Goal: Information Seeking & Learning: Learn about a topic

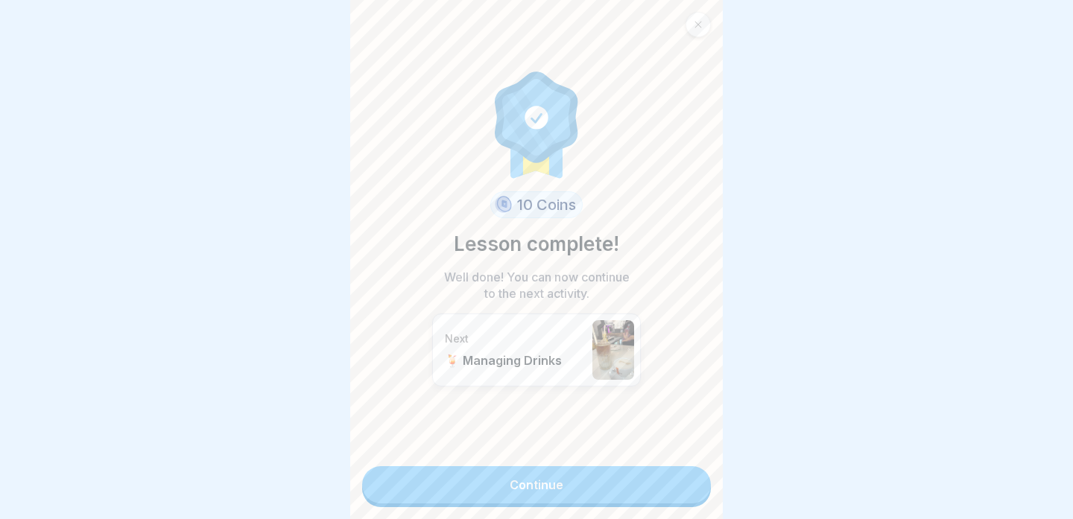
scroll to position [315, 0]
click at [704, 22] on div at bounding box center [698, 24] width 25 height 25
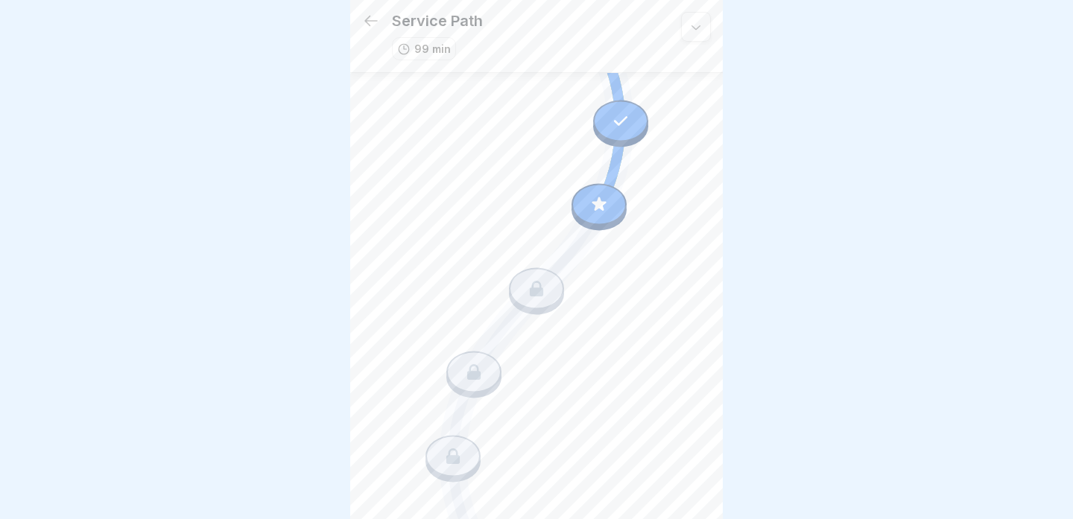
scroll to position [1355, 0]
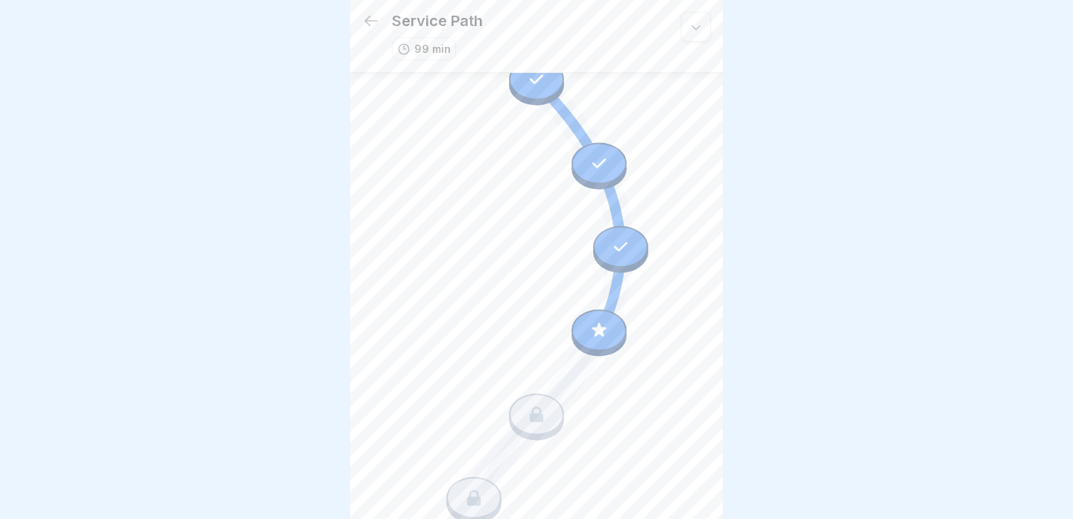
click at [608, 327] on icon at bounding box center [599, 330] width 19 height 19
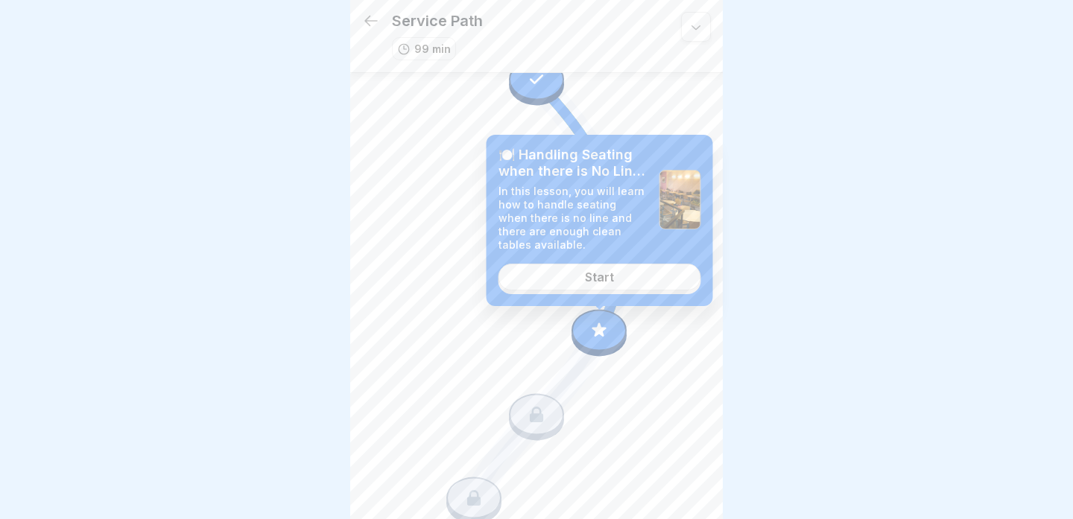
click at [598, 276] on div "Start" at bounding box center [599, 277] width 29 height 13
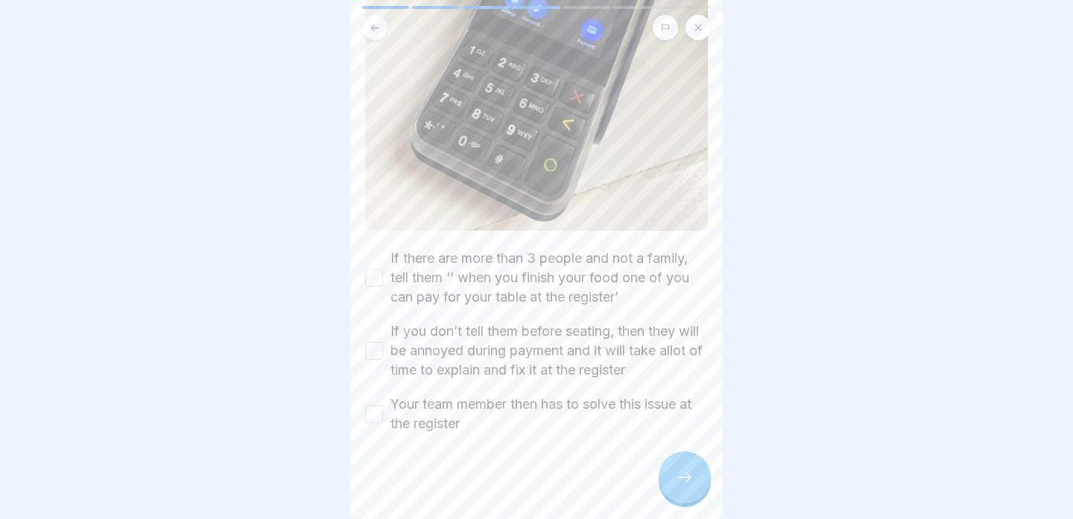
scroll to position [424, 0]
click at [375, 269] on button "If there are more than 3 people and not a family, tell them ‘’ when you finish …" at bounding box center [374, 274] width 18 height 18
click at [368, 347] on button "If you don’t tell them before seating, then they will be annoyed during payment…" at bounding box center [374, 347] width 18 height 18
click at [377, 413] on button "Your team member then has to solve this issue at the register" at bounding box center [374, 411] width 18 height 18
click at [678, 481] on icon at bounding box center [685, 478] width 18 height 18
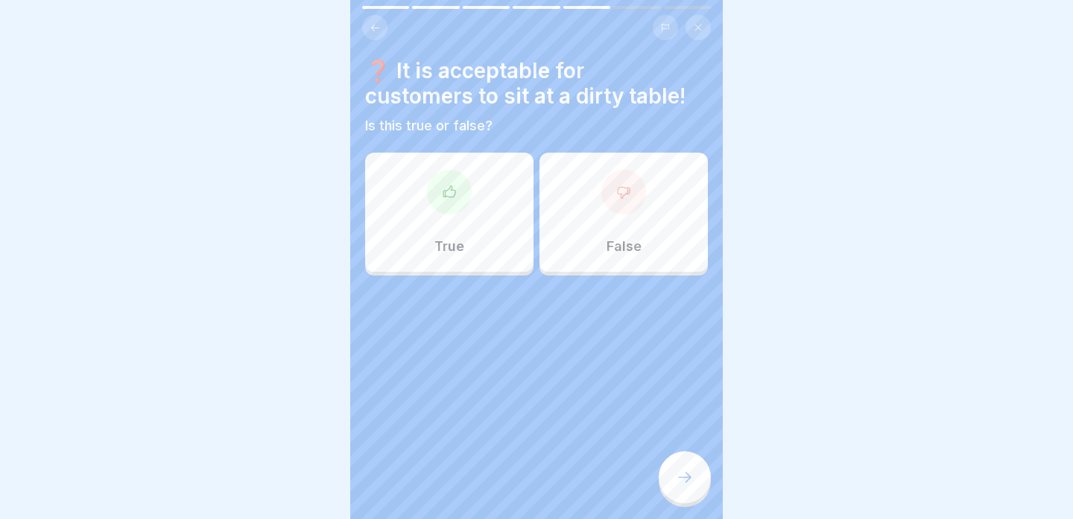
click at [632, 246] on p "False" at bounding box center [624, 246] width 35 height 16
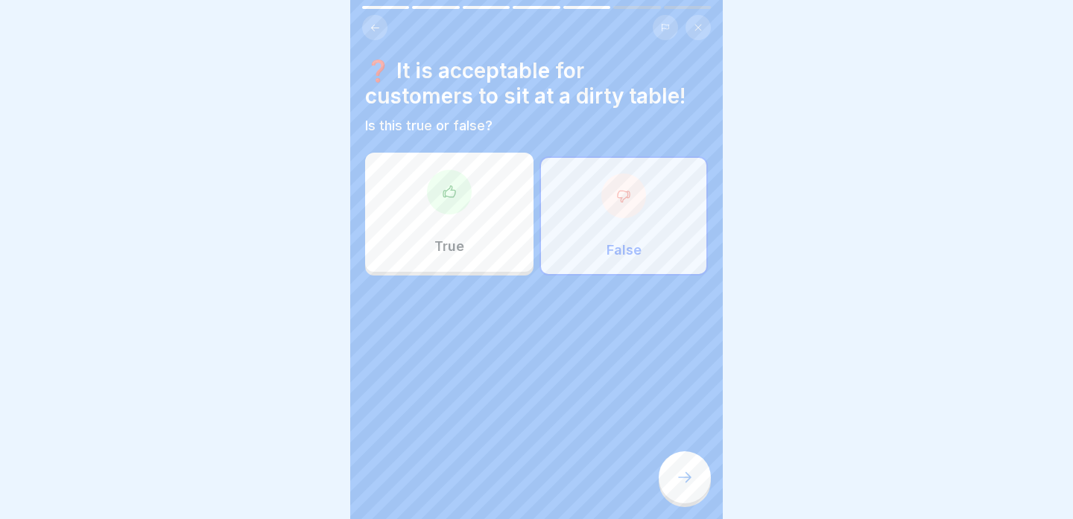
click at [680, 481] on icon at bounding box center [685, 478] width 18 height 18
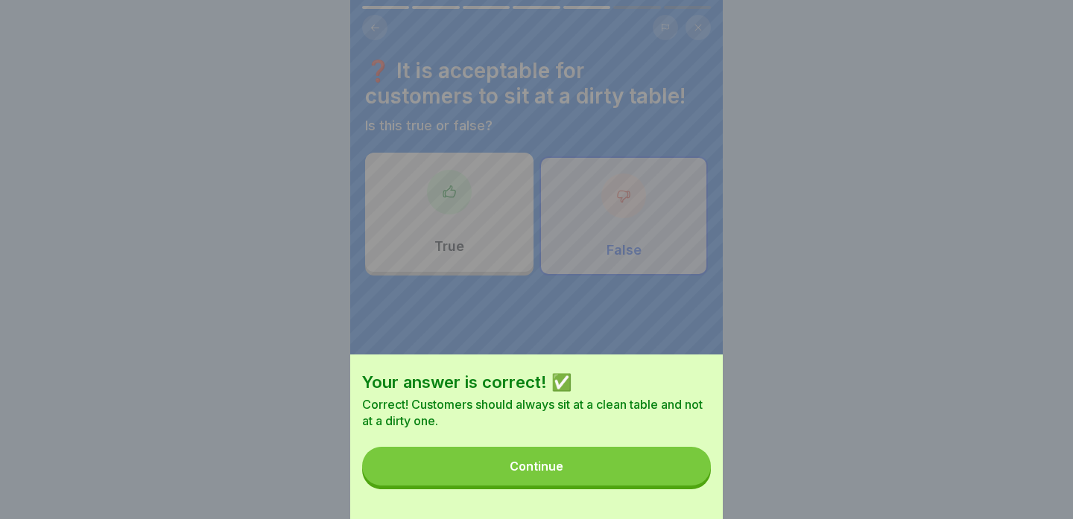
click at [651, 473] on button "Continue" at bounding box center [536, 466] width 349 height 39
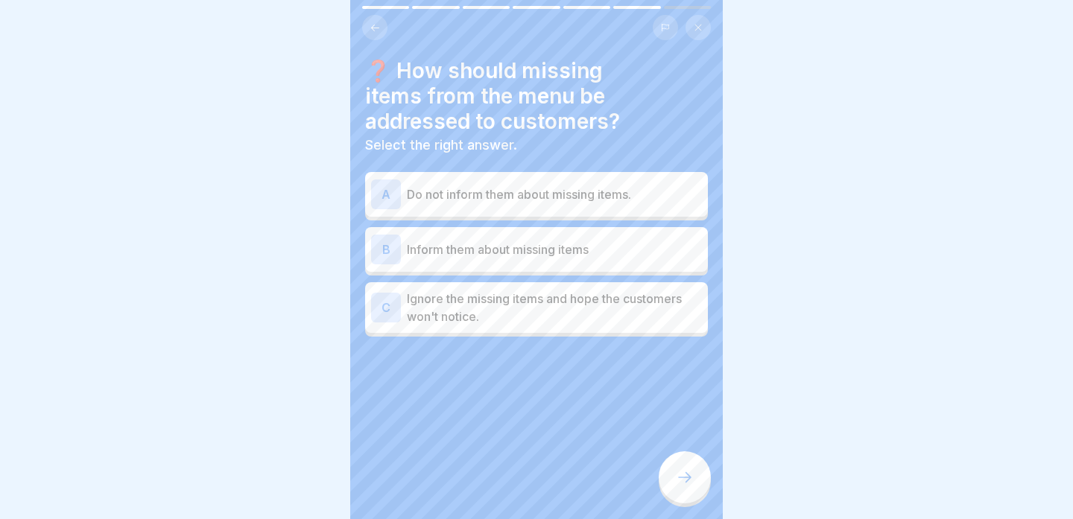
click at [674, 252] on p "Inform them about missing items" at bounding box center [554, 250] width 295 height 18
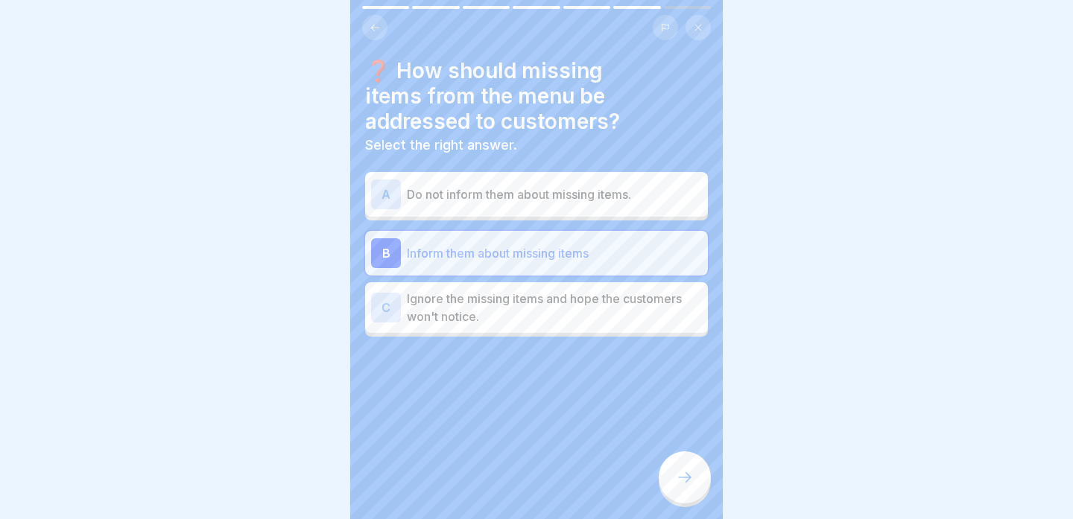
click at [692, 475] on icon at bounding box center [685, 478] width 18 height 18
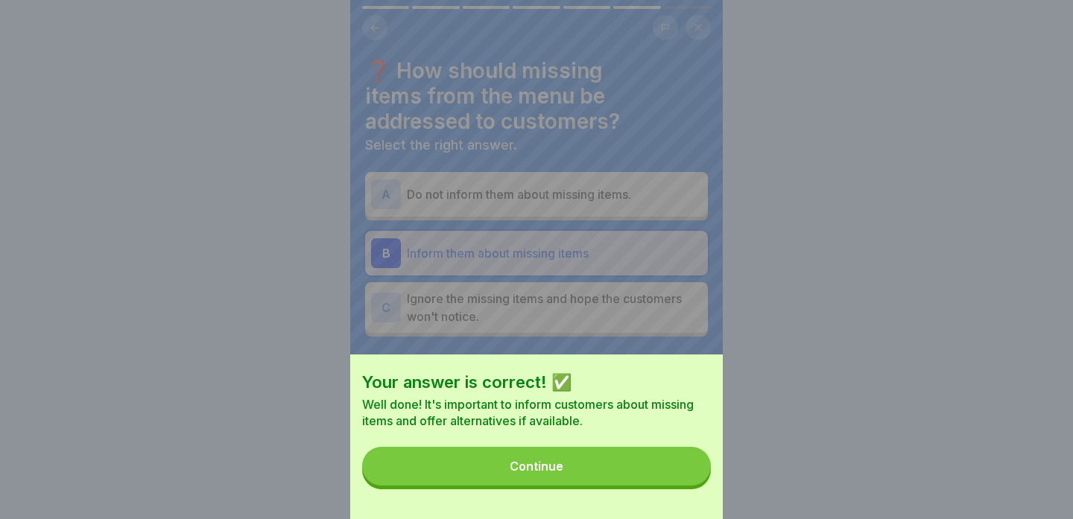
click at [692, 475] on button "Continue" at bounding box center [536, 466] width 349 height 39
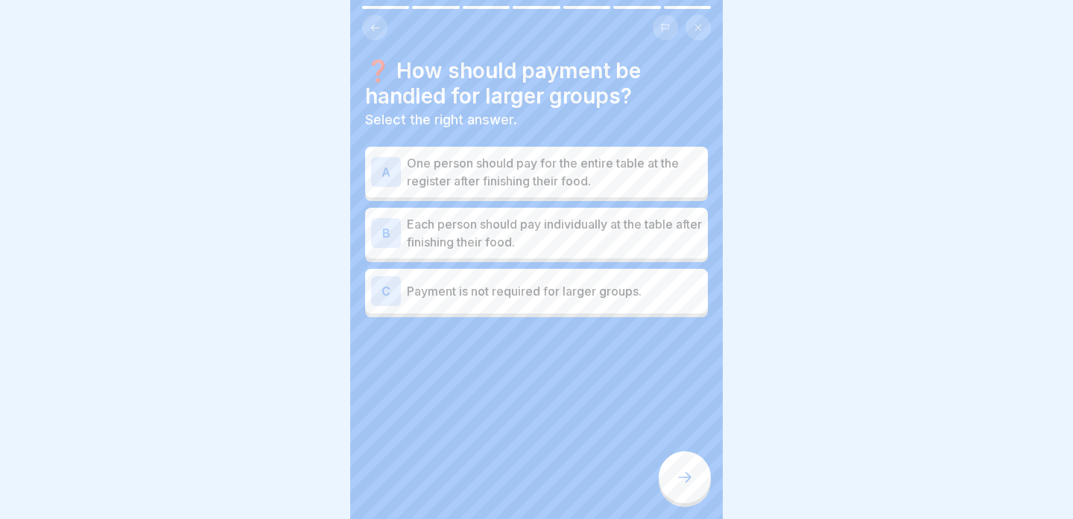
click at [692, 172] on p "One person should pay for the entire table at the register after finishing thei…" at bounding box center [554, 172] width 295 height 36
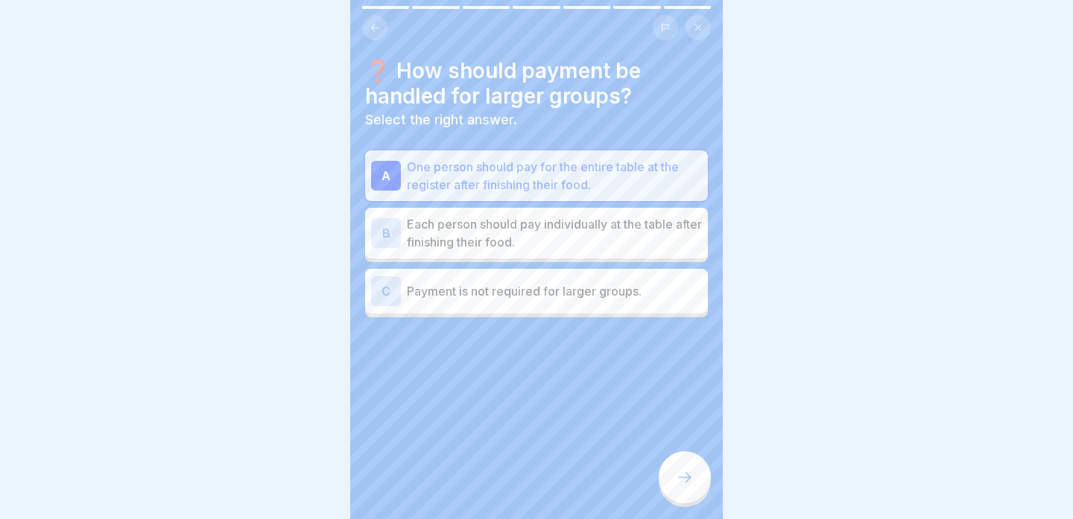
click at [680, 469] on icon at bounding box center [685, 478] width 18 height 18
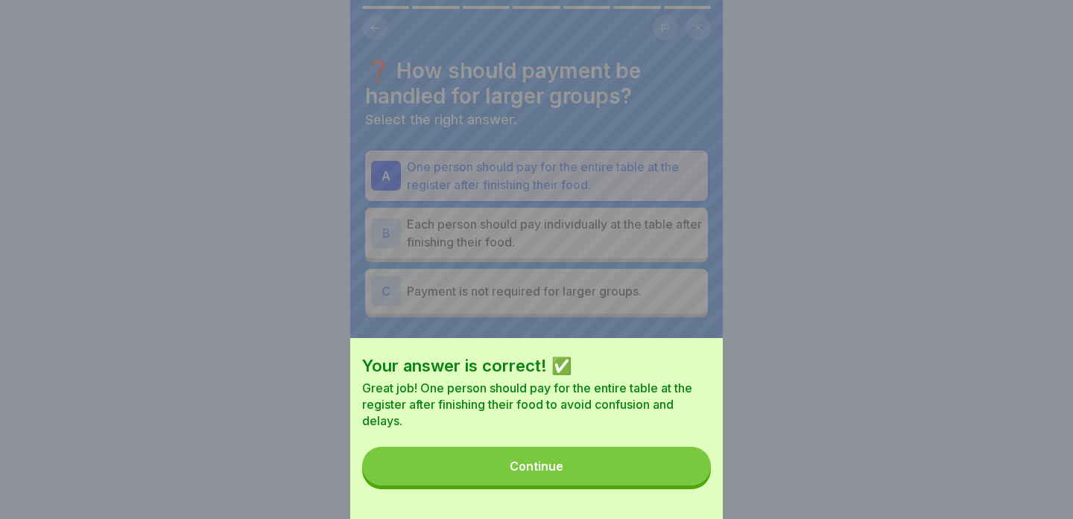
click at [680, 469] on button "Continue" at bounding box center [536, 466] width 349 height 39
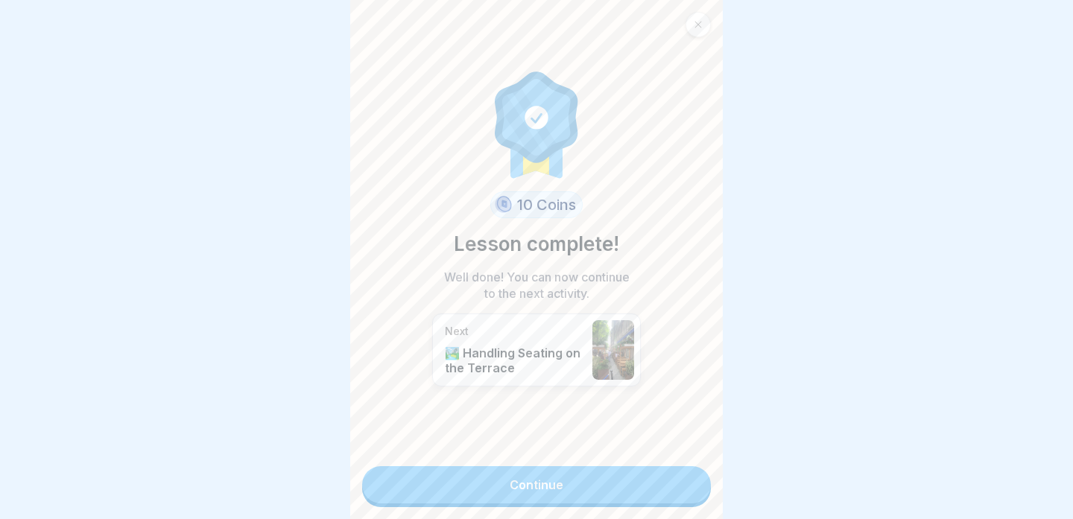
click at [661, 484] on link "Continue" at bounding box center [536, 485] width 349 height 37
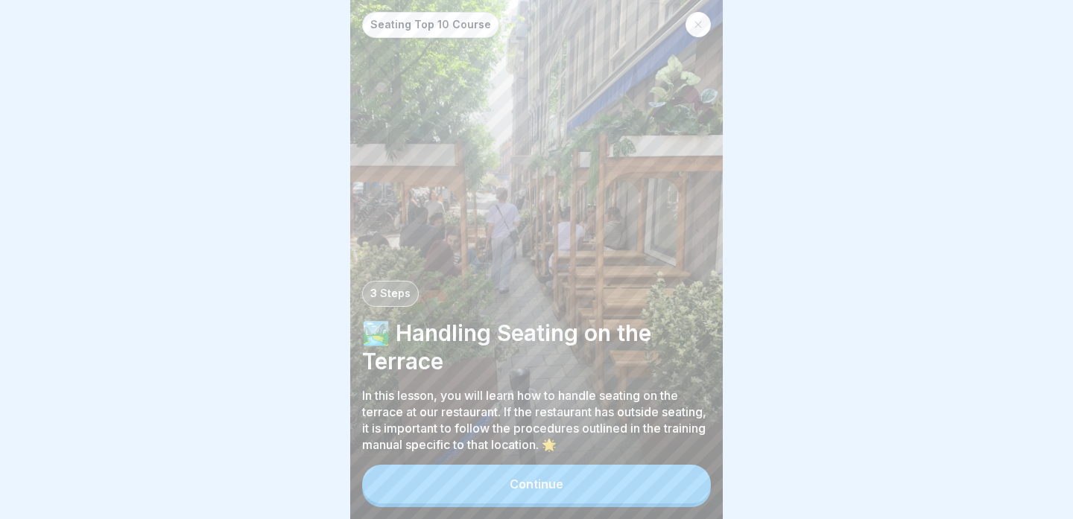
click at [623, 475] on button "Continue" at bounding box center [536, 484] width 349 height 39
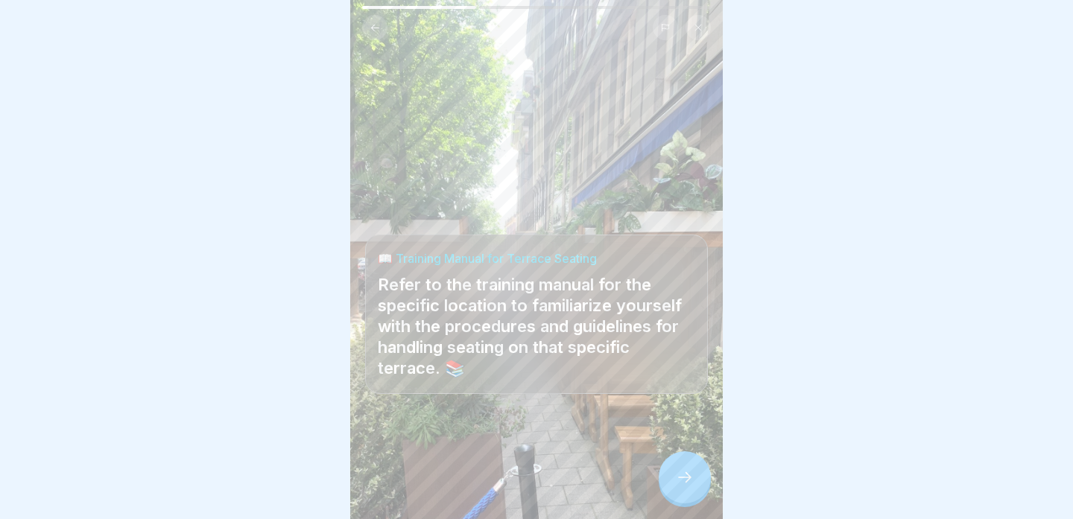
click at [691, 482] on icon at bounding box center [685, 478] width 18 height 18
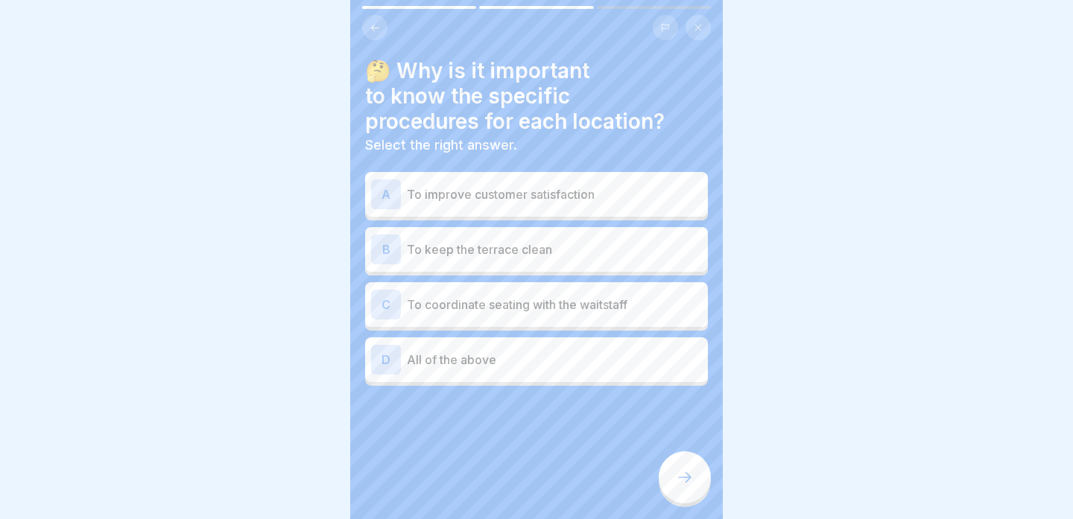
click at [634, 367] on p "All of the above" at bounding box center [554, 360] width 295 height 18
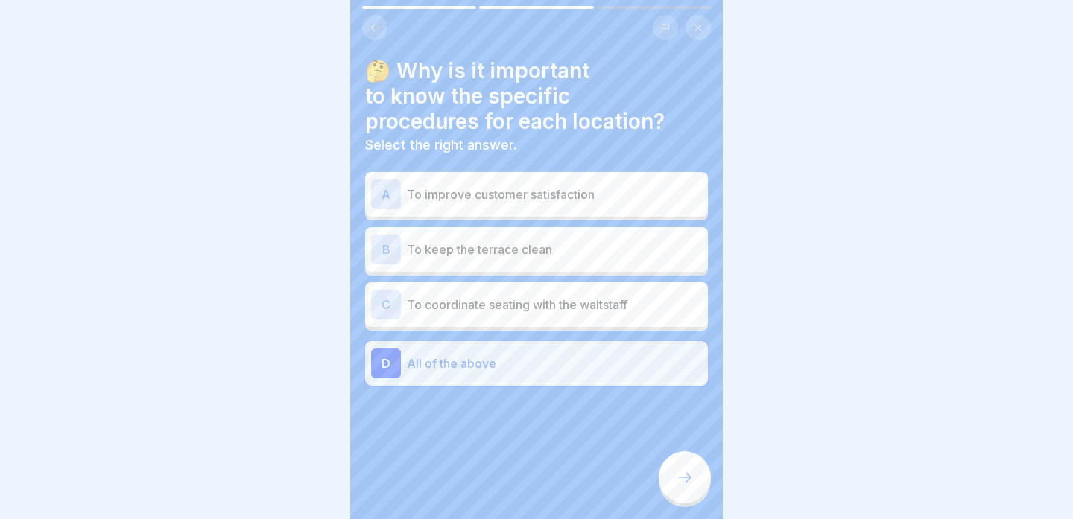
click at [680, 486] on icon at bounding box center [685, 478] width 18 height 18
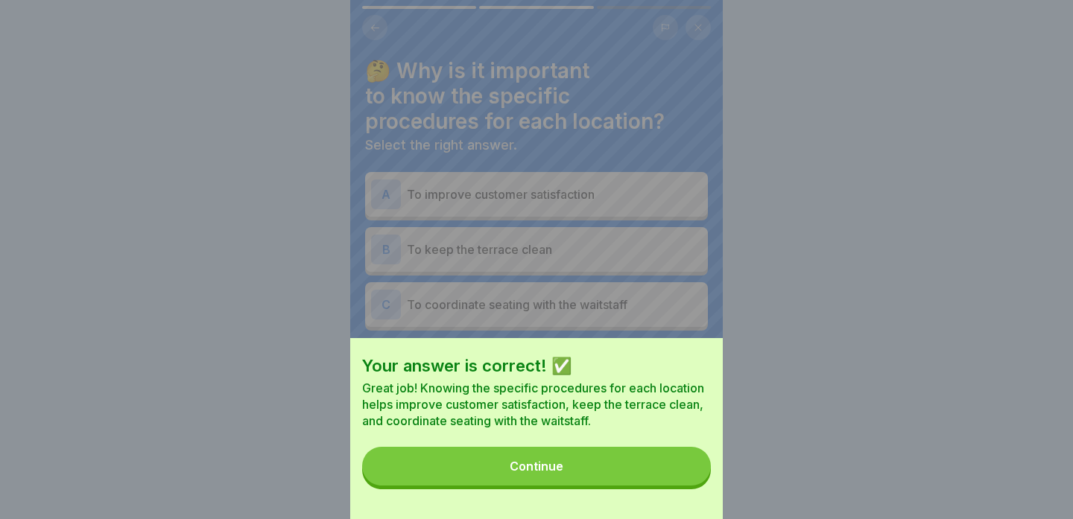
click at [670, 471] on button "Continue" at bounding box center [536, 466] width 349 height 39
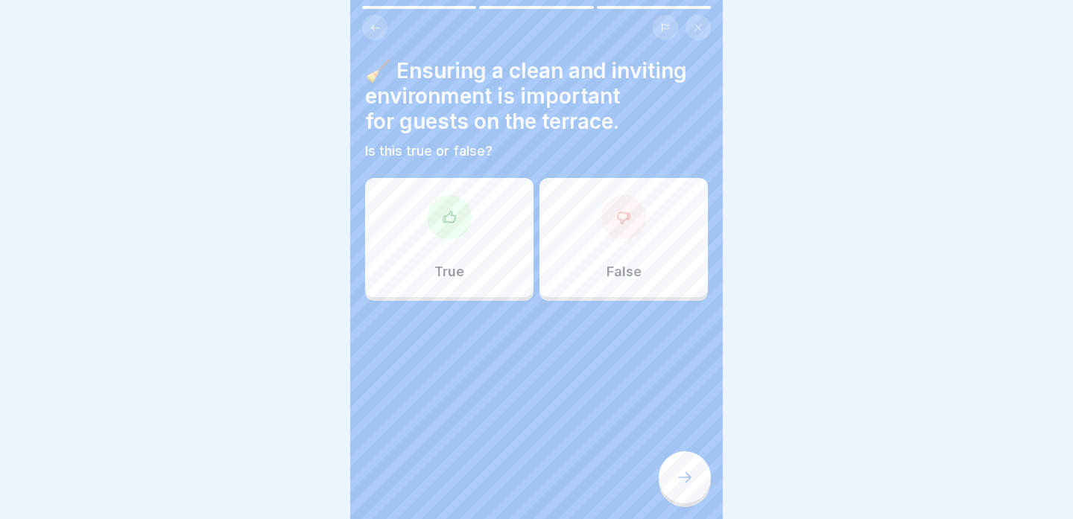
click at [490, 236] on div "True" at bounding box center [449, 237] width 168 height 119
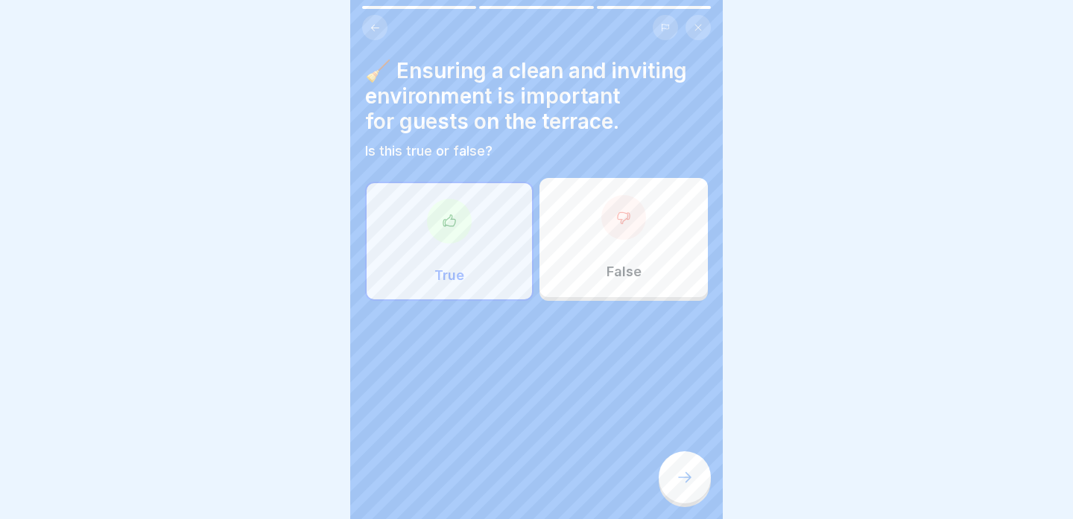
click at [680, 492] on div at bounding box center [685, 478] width 52 height 52
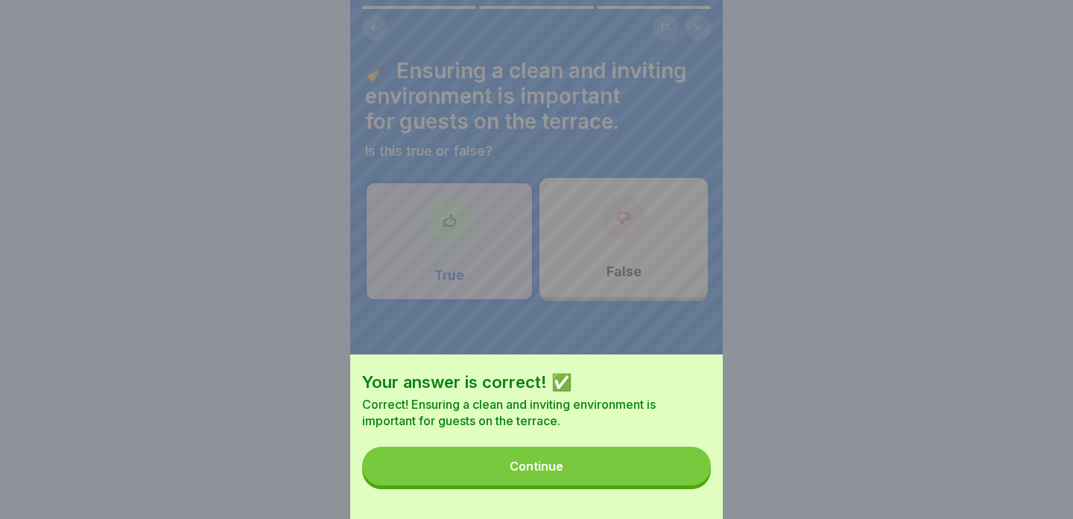
click at [661, 475] on button "Continue" at bounding box center [536, 466] width 349 height 39
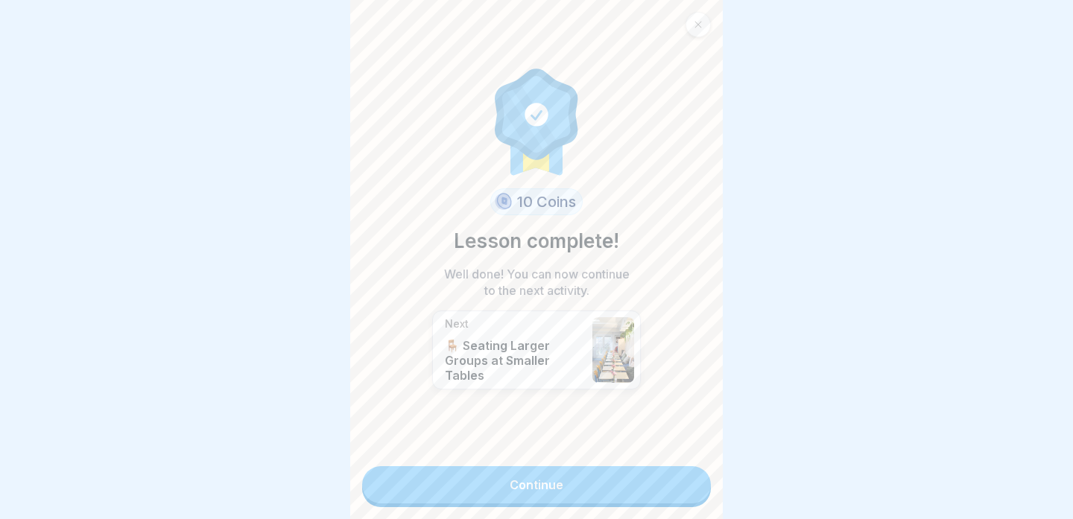
click at [614, 481] on link "Continue" at bounding box center [536, 485] width 349 height 37
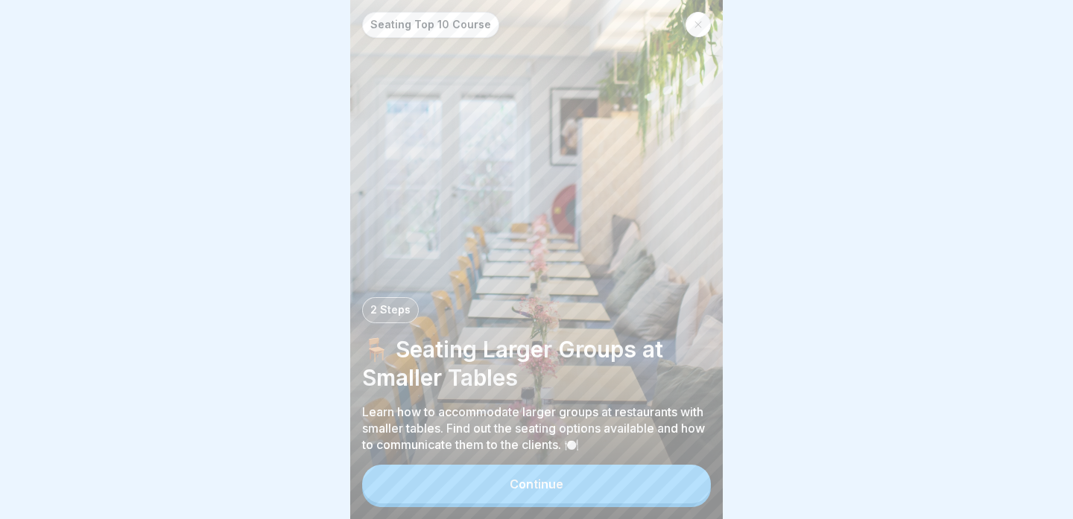
click at [594, 487] on button "Continue" at bounding box center [536, 484] width 349 height 39
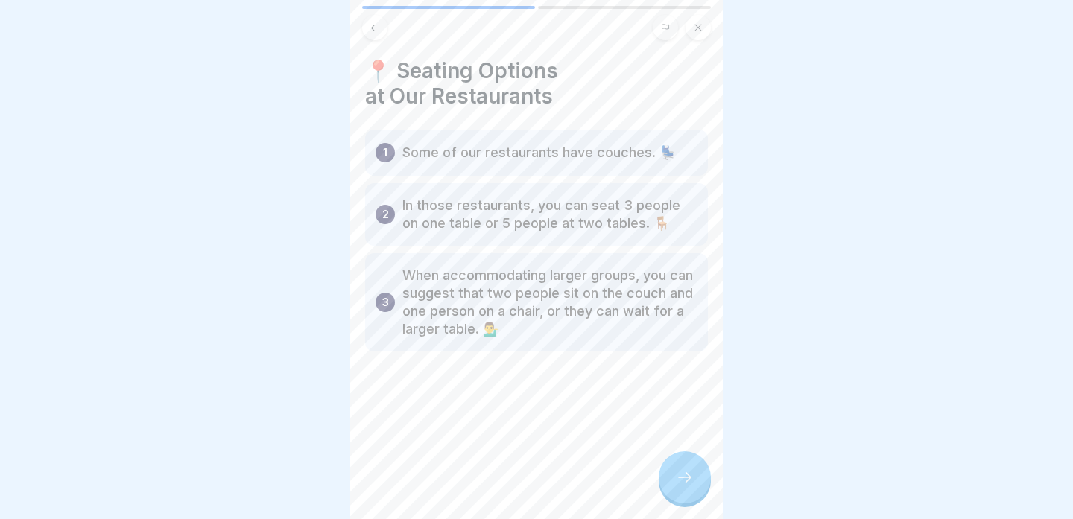
click at [678, 478] on icon at bounding box center [685, 478] width 18 height 18
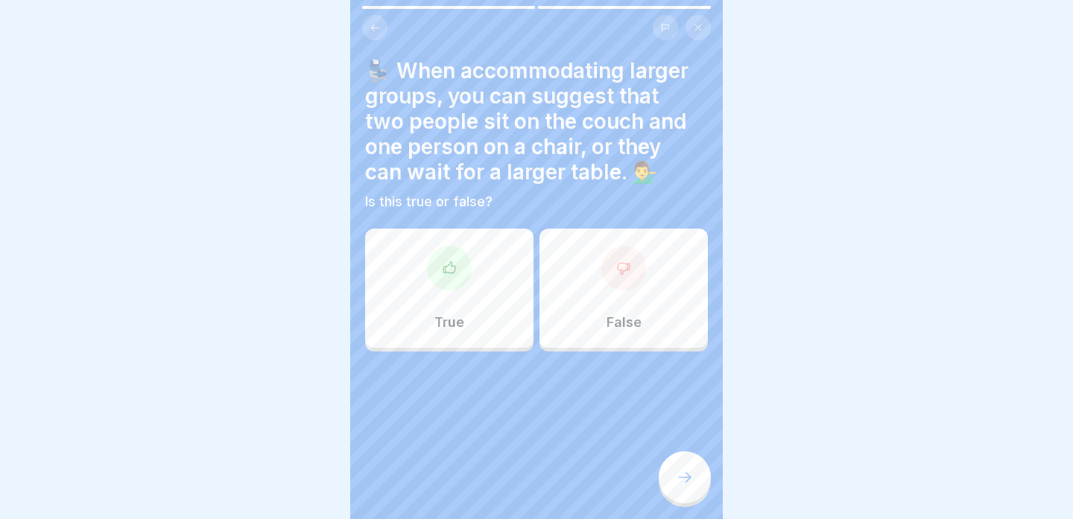
click at [510, 329] on div "True" at bounding box center [449, 288] width 168 height 119
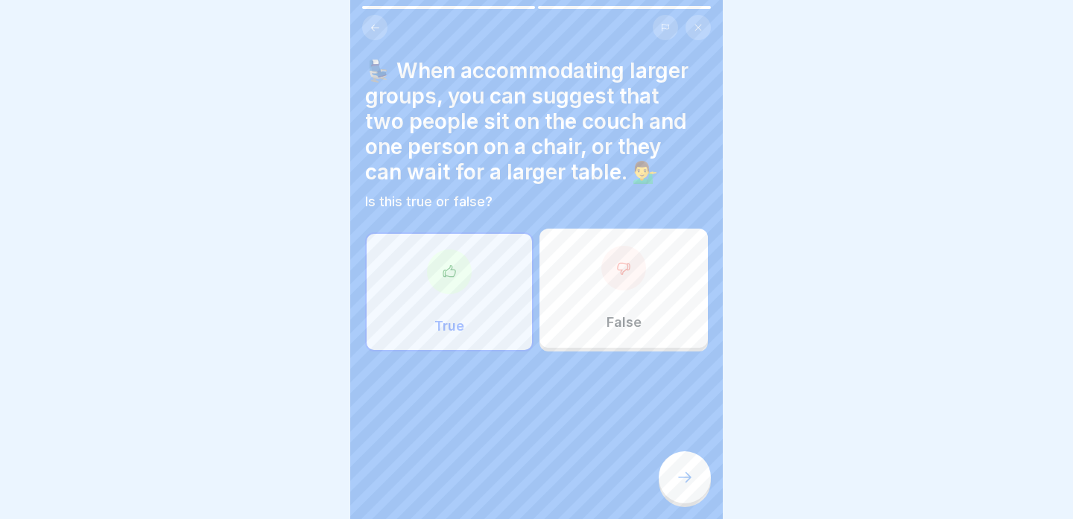
click at [688, 470] on icon at bounding box center [685, 478] width 18 height 18
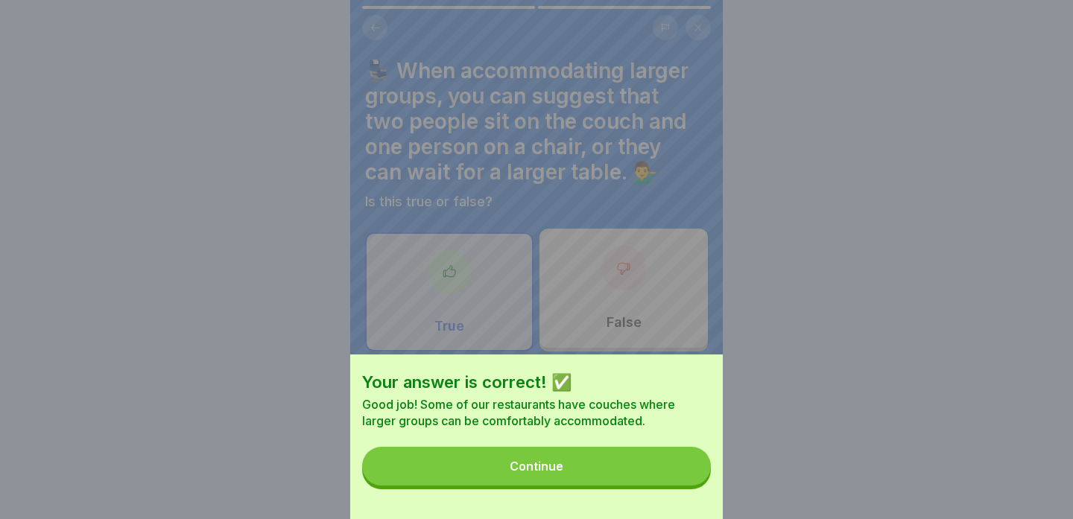
click at [644, 470] on button "Continue" at bounding box center [536, 466] width 349 height 39
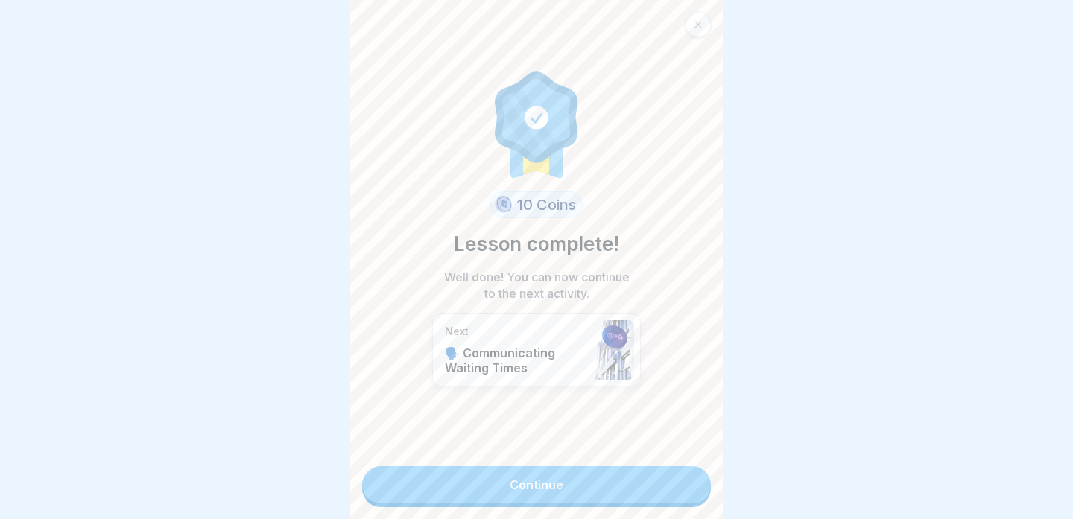
click at [644, 470] on link "Continue" at bounding box center [536, 485] width 349 height 37
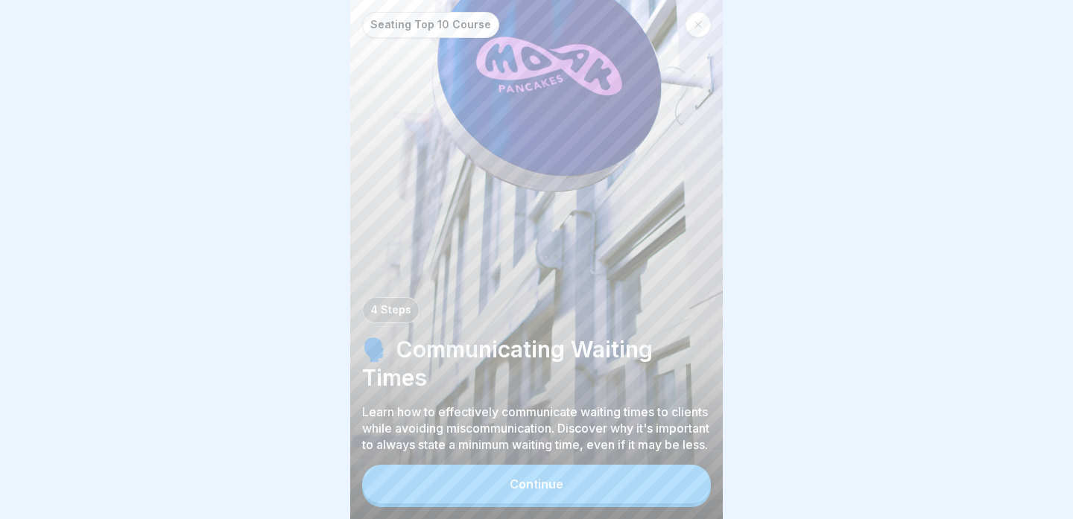
click at [641, 481] on button "Continue" at bounding box center [536, 484] width 349 height 39
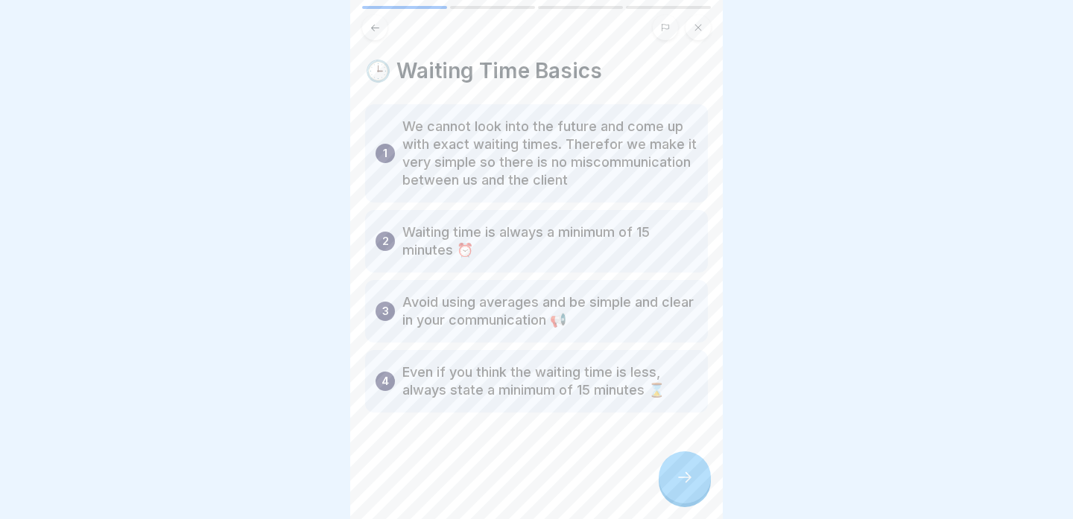
click at [688, 470] on icon at bounding box center [685, 478] width 18 height 18
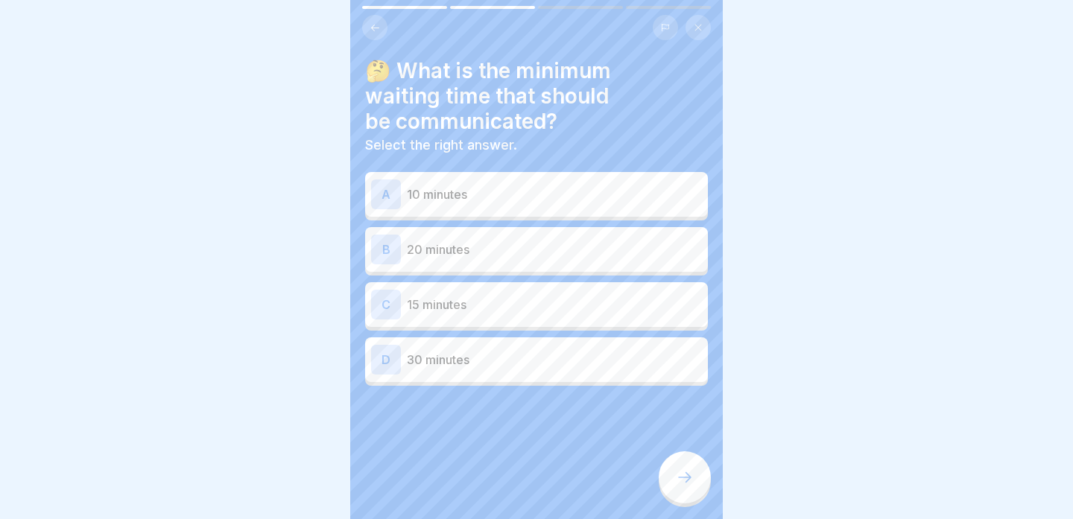
click at [608, 318] on div "C 15 minutes" at bounding box center [536, 305] width 331 height 30
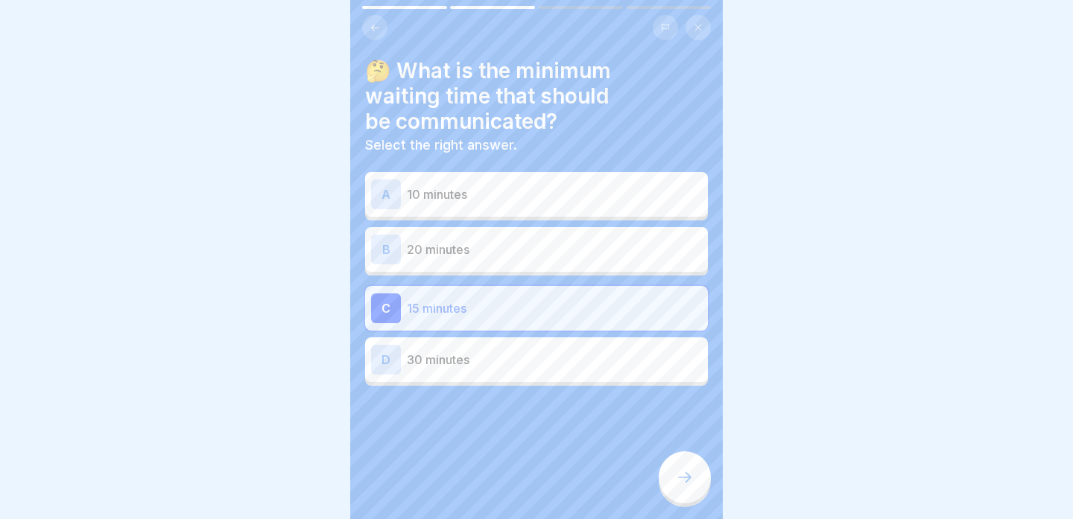
click at [700, 466] on div at bounding box center [685, 478] width 52 height 52
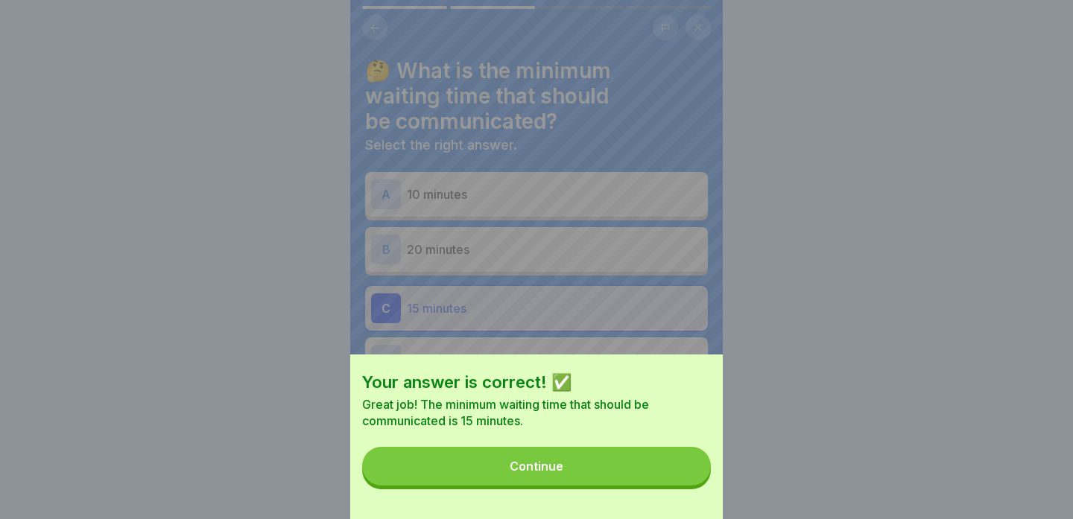
click at [639, 480] on button "Continue" at bounding box center [536, 466] width 349 height 39
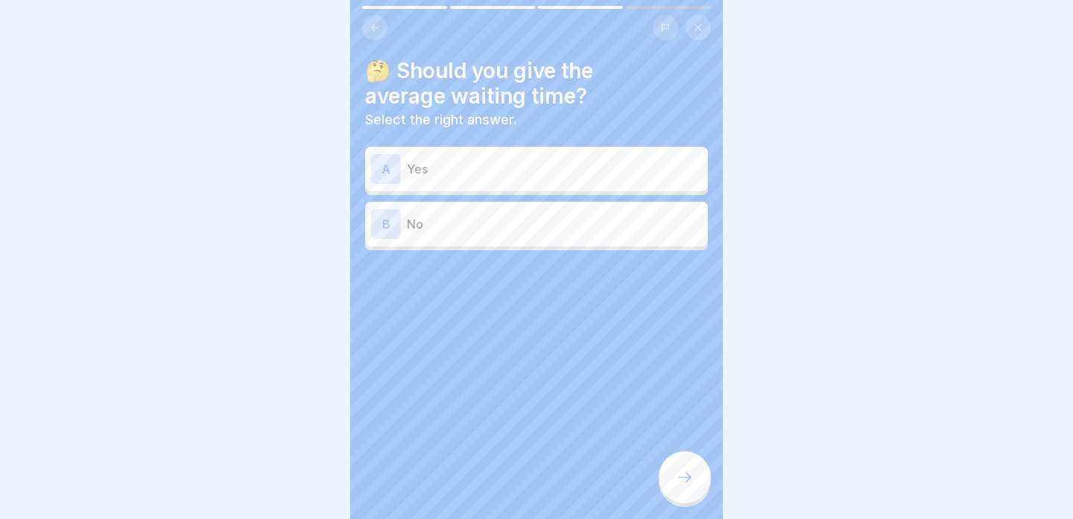
click at [647, 229] on p "No" at bounding box center [554, 224] width 295 height 18
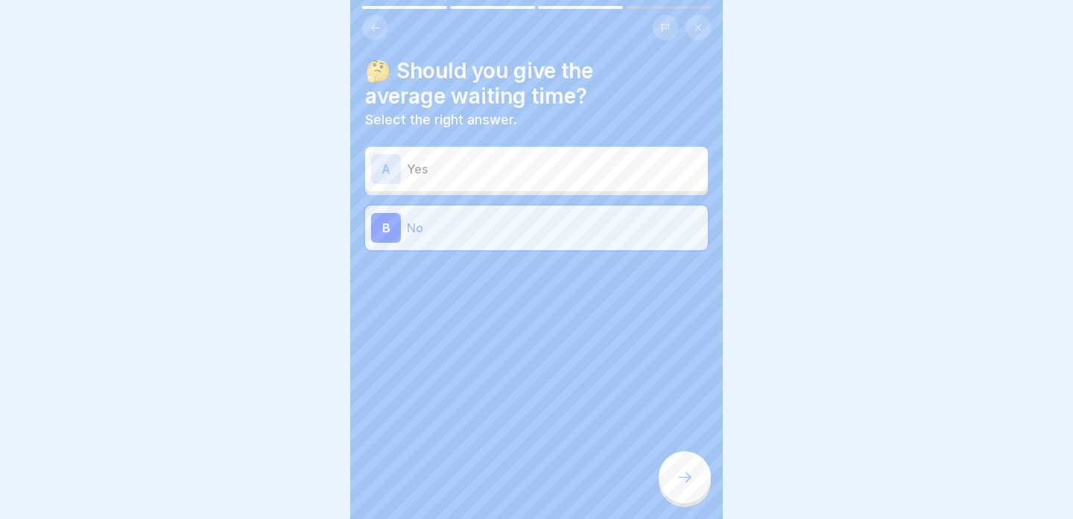
click at [686, 465] on div at bounding box center [685, 478] width 52 height 52
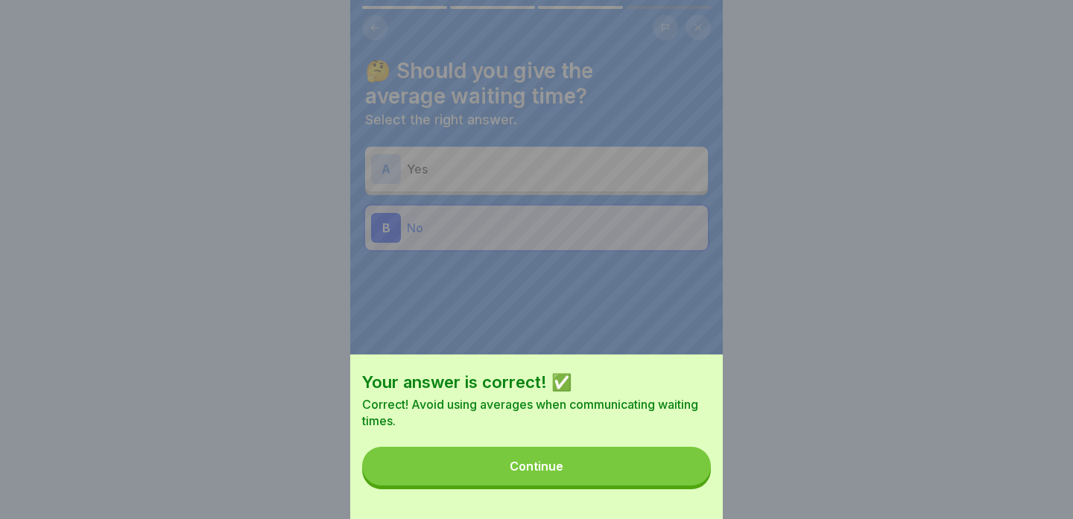
click at [662, 465] on button "Continue" at bounding box center [536, 466] width 349 height 39
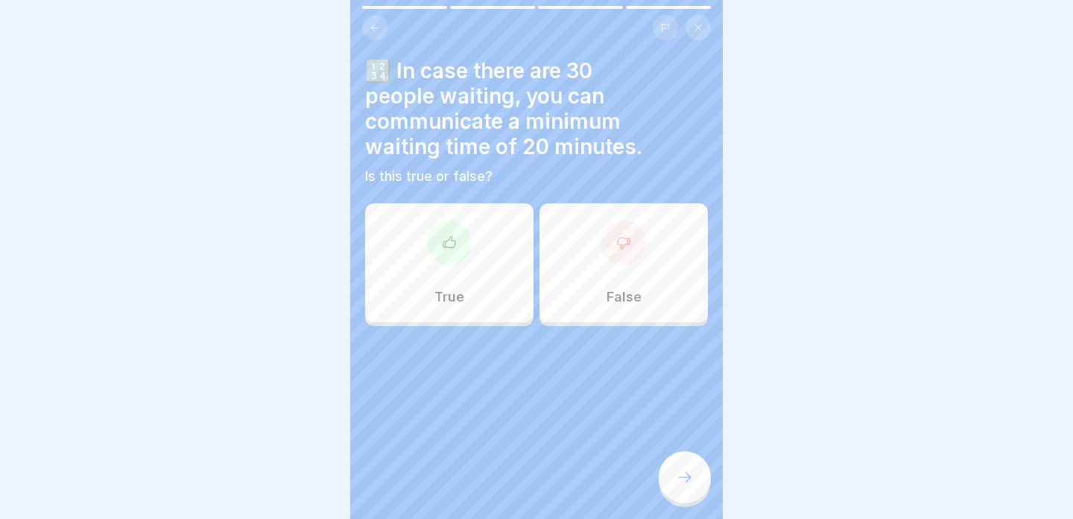
click at [546, 306] on div "False" at bounding box center [624, 262] width 168 height 119
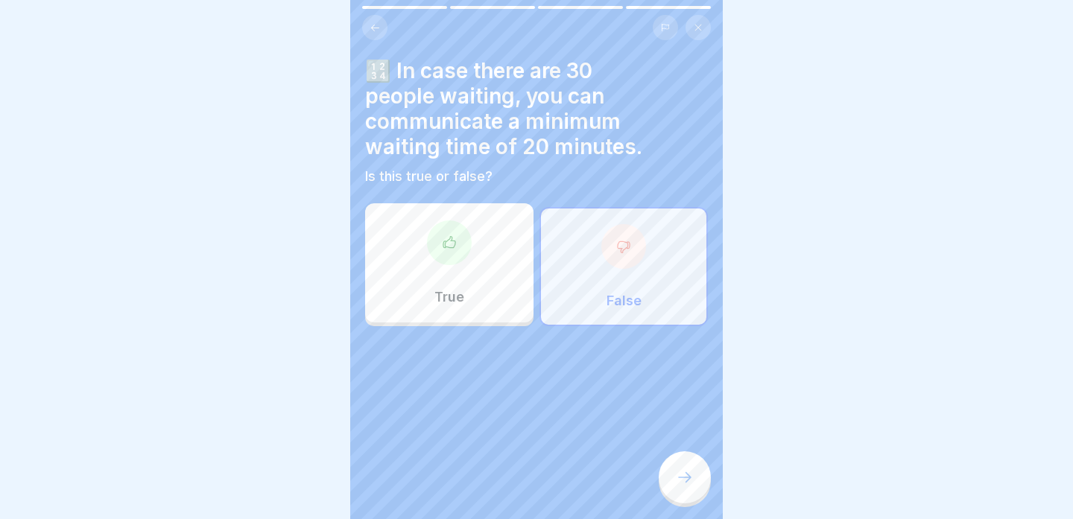
click at [672, 467] on div at bounding box center [685, 478] width 52 height 52
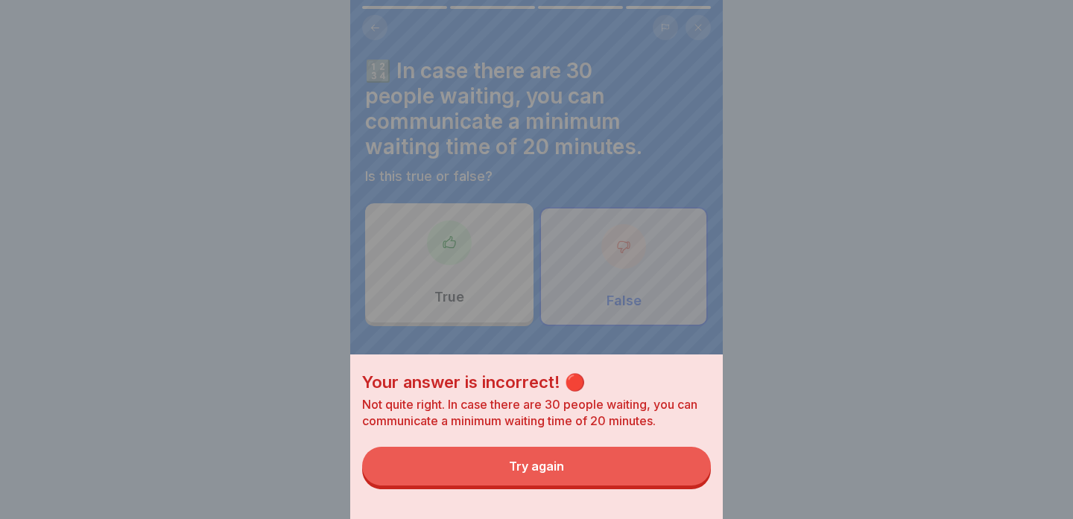
click at [569, 461] on button "Try again" at bounding box center [536, 466] width 349 height 39
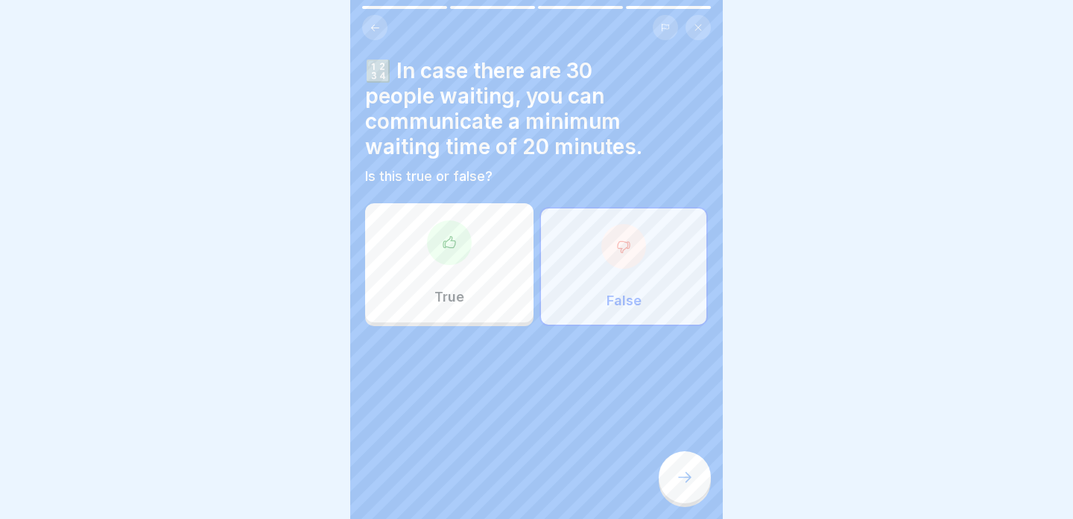
click at [461, 282] on div "True" at bounding box center [449, 262] width 168 height 119
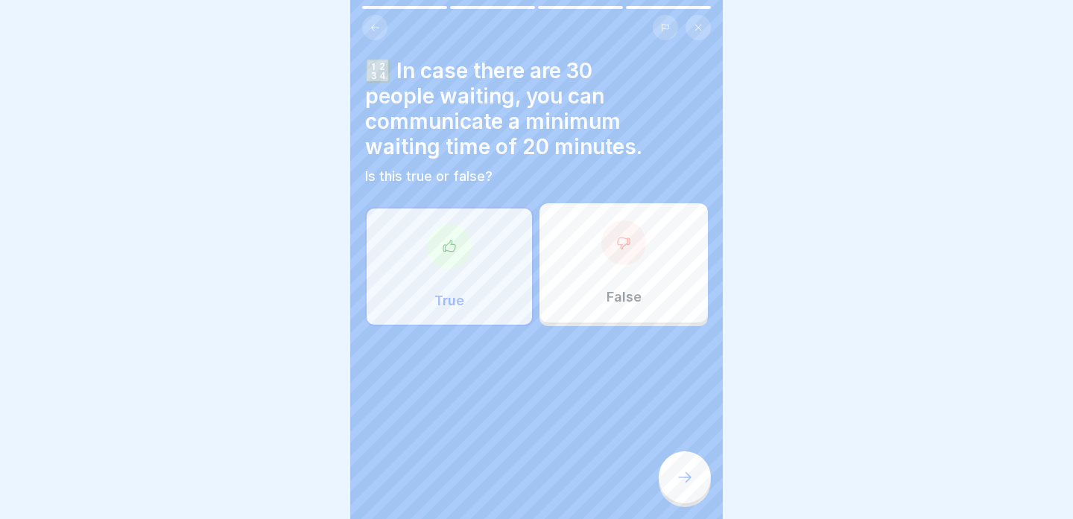
click at [666, 490] on div at bounding box center [685, 478] width 52 height 52
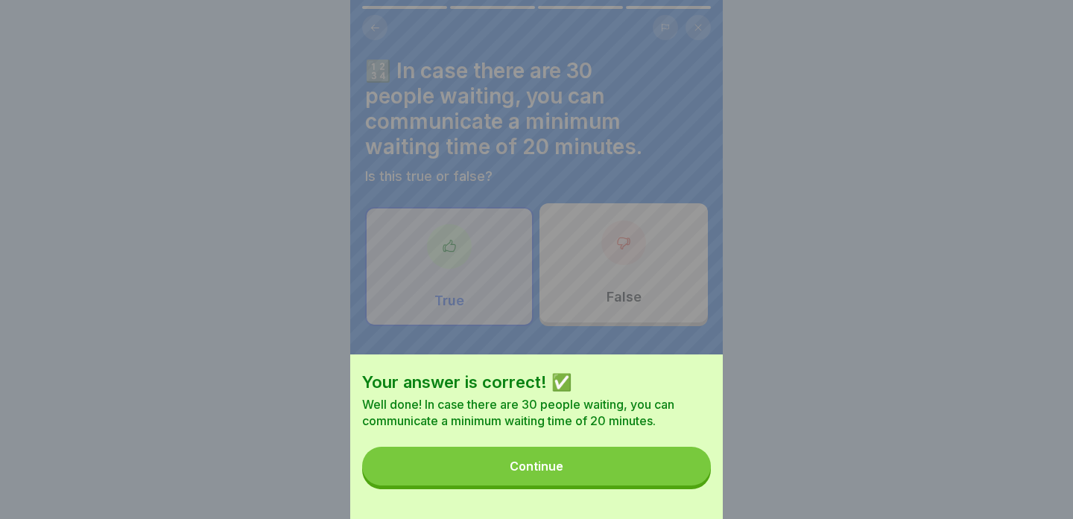
click at [635, 478] on button "Continue" at bounding box center [536, 466] width 349 height 39
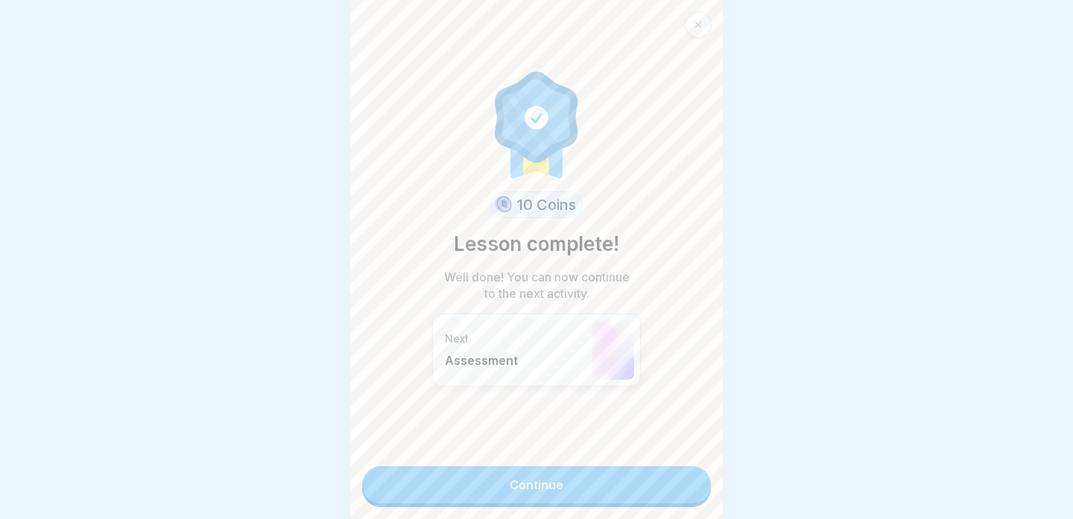
click at [635, 478] on link "Continue" at bounding box center [536, 485] width 349 height 37
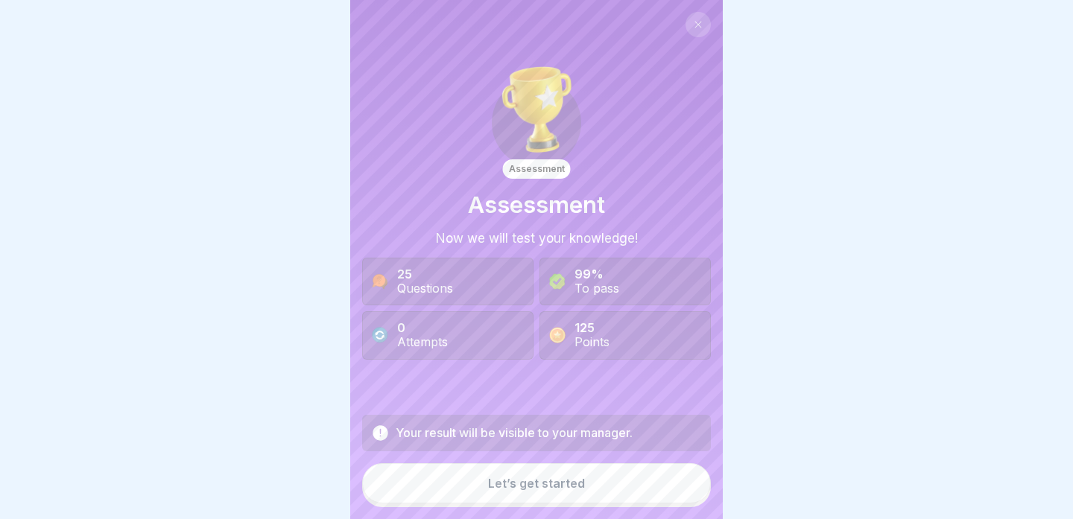
click at [635, 478] on button "Let’s get started" at bounding box center [536, 484] width 349 height 40
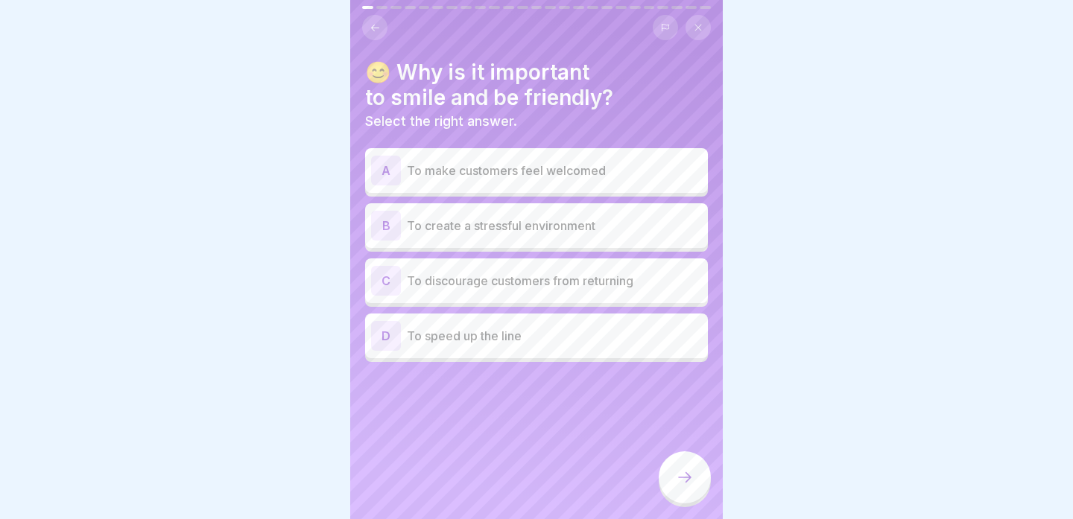
click at [601, 164] on p "To make customers feel welcomed" at bounding box center [554, 171] width 295 height 18
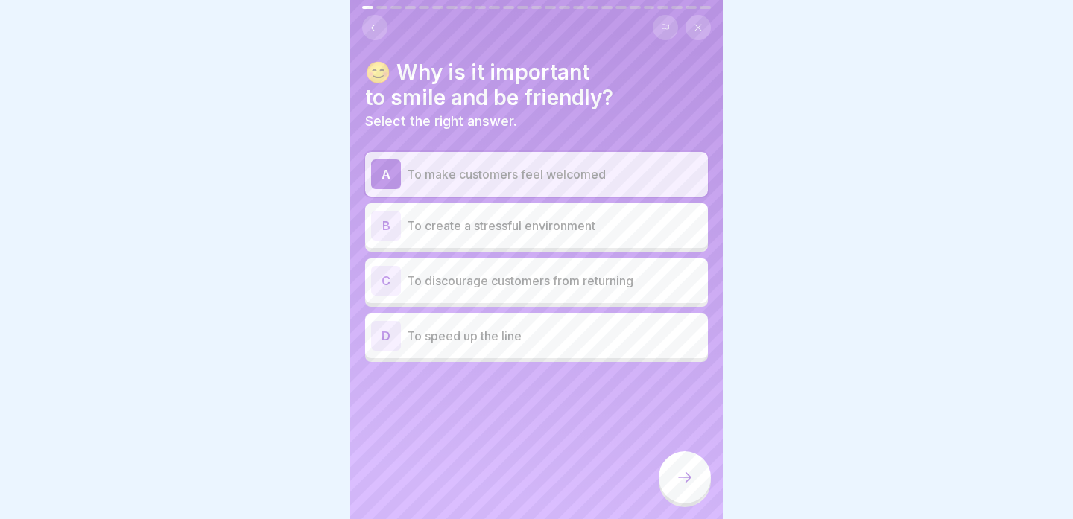
click at [689, 484] on icon at bounding box center [685, 478] width 18 height 18
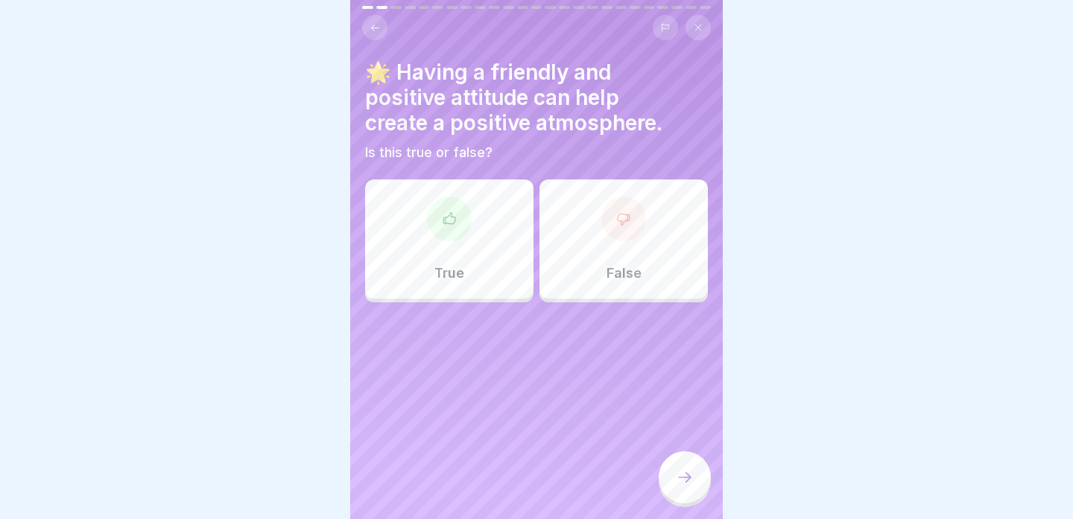
click at [487, 190] on div "True" at bounding box center [449, 239] width 168 height 119
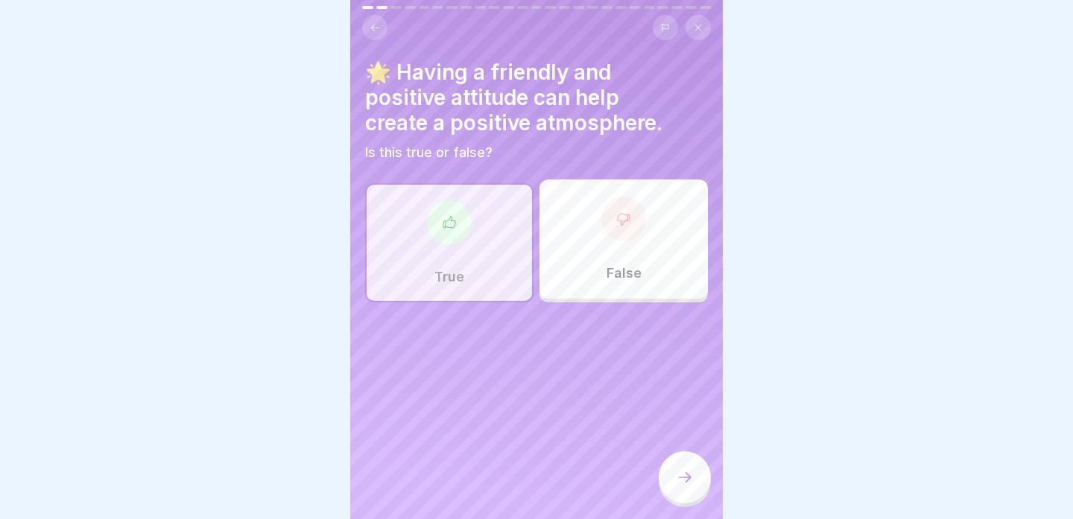
click at [682, 493] on div at bounding box center [685, 478] width 52 height 52
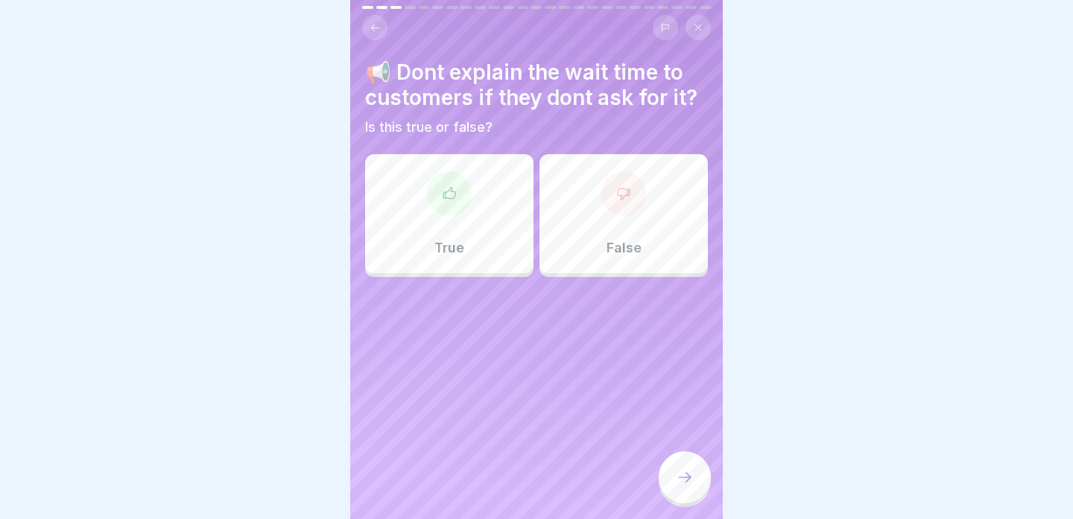
click at [649, 253] on div "False" at bounding box center [624, 213] width 168 height 119
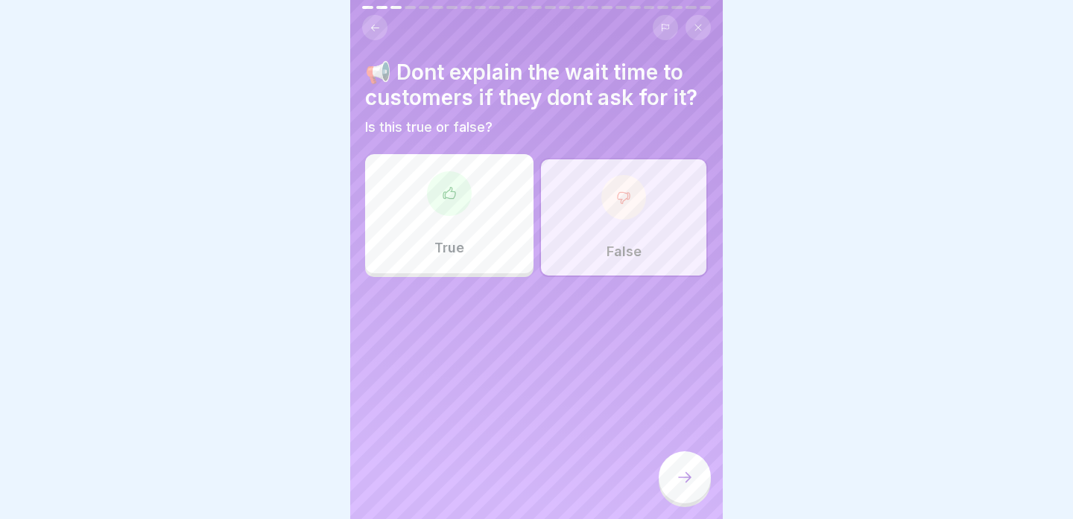
click at [702, 496] on div at bounding box center [685, 478] width 52 height 52
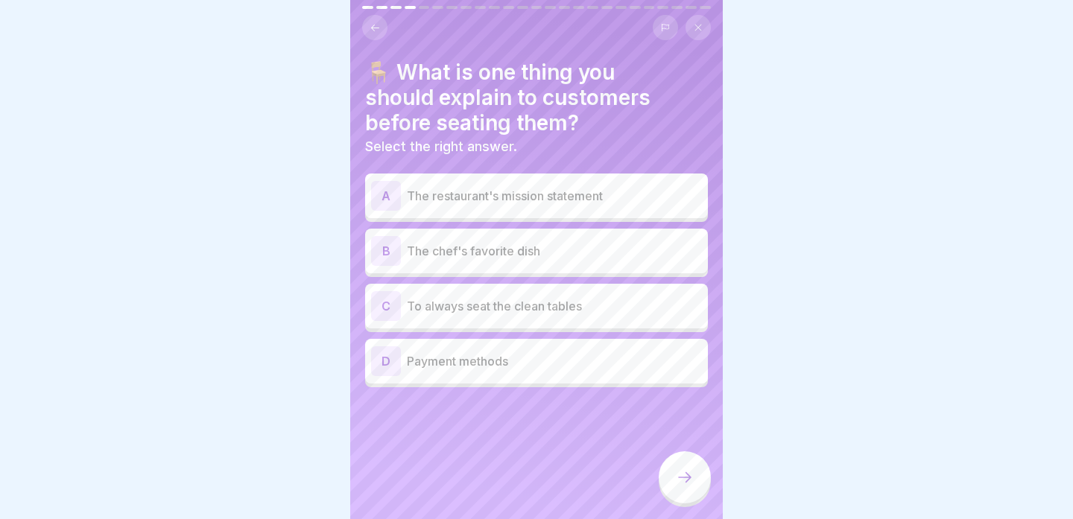
click at [651, 203] on p "The restaurant's mission statement" at bounding box center [554, 196] width 295 height 18
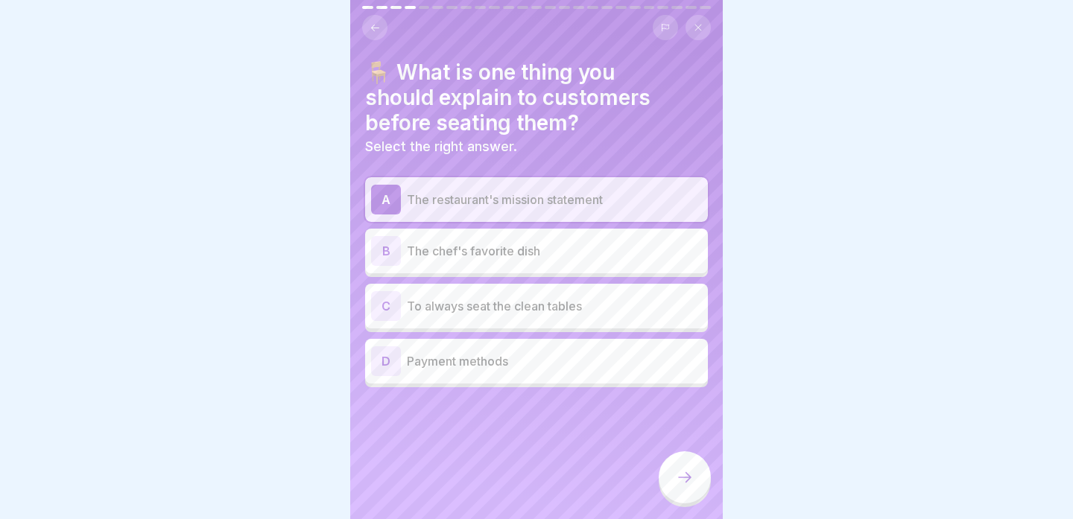
click at [635, 315] on div "C To always seat the clean tables" at bounding box center [536, 306] width 331 height 30
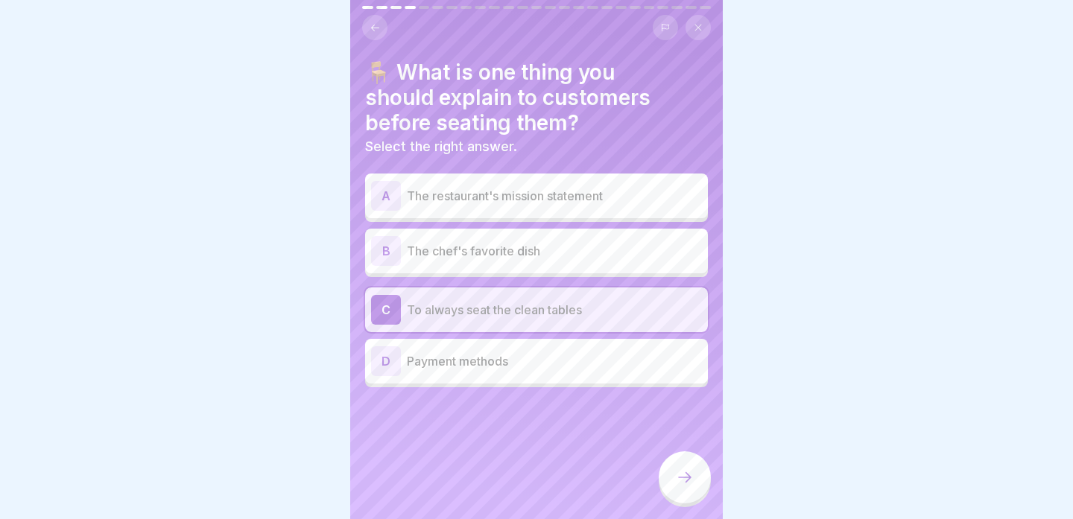
click at [680, 472] on icon at bounding box center [685, 478] width 18 height 18
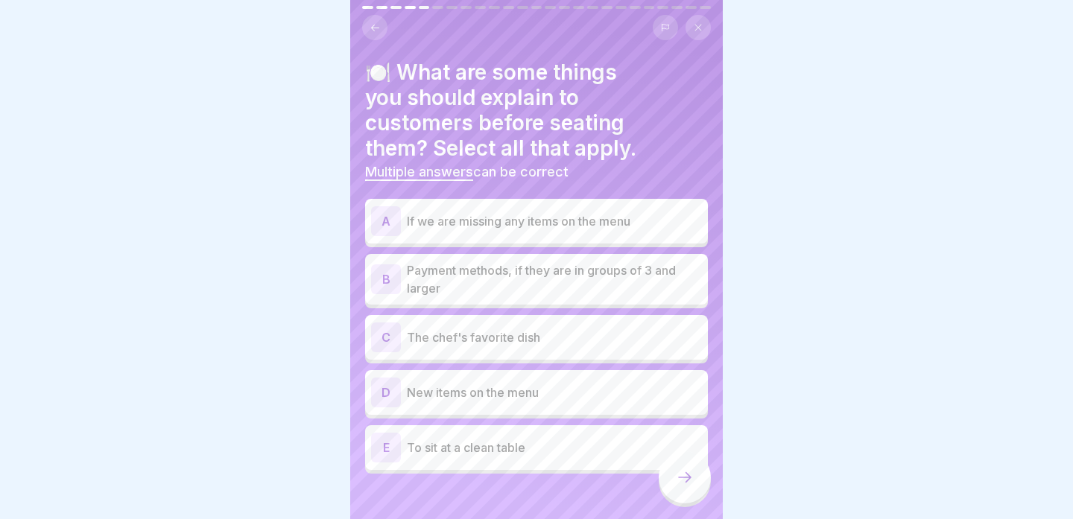
click at [624, 227] on p "If we are missing any items on the menu" at bounding box center [554, 221] width 295 height 18
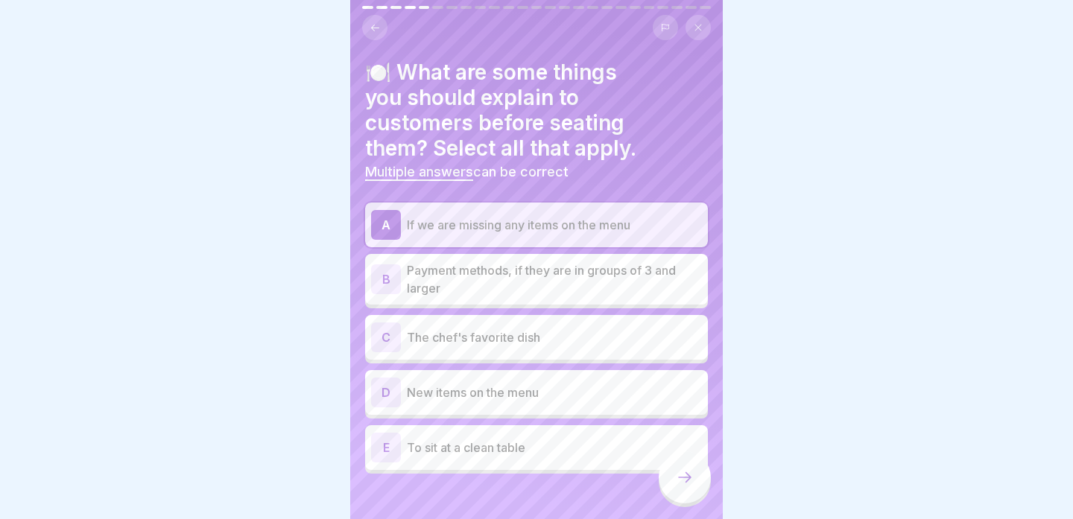
click at [601, 276] on p "Payment methods, if they are in groups of 3 and larger" at bounding box center [554, 280] width 295 height 36
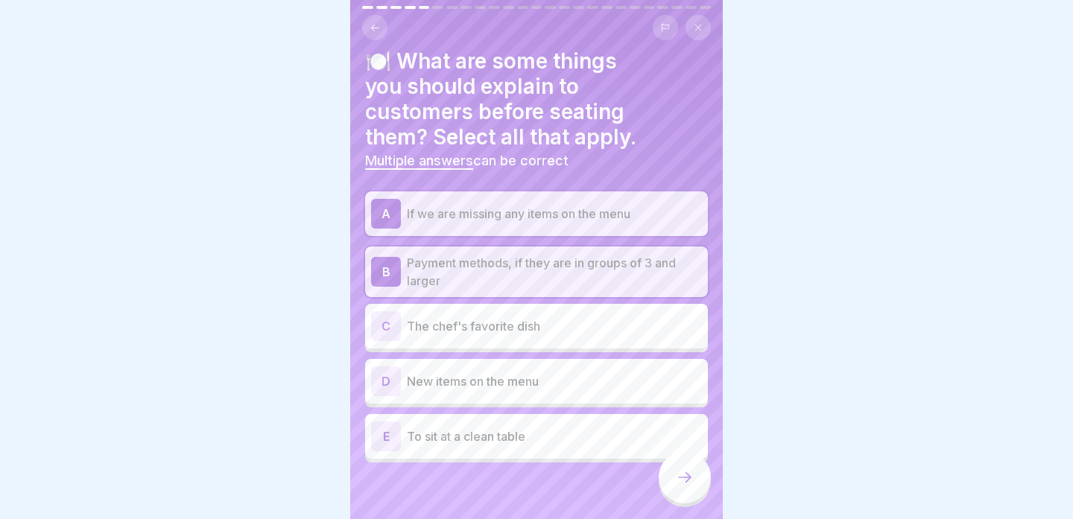
scroll to position [13, 0]
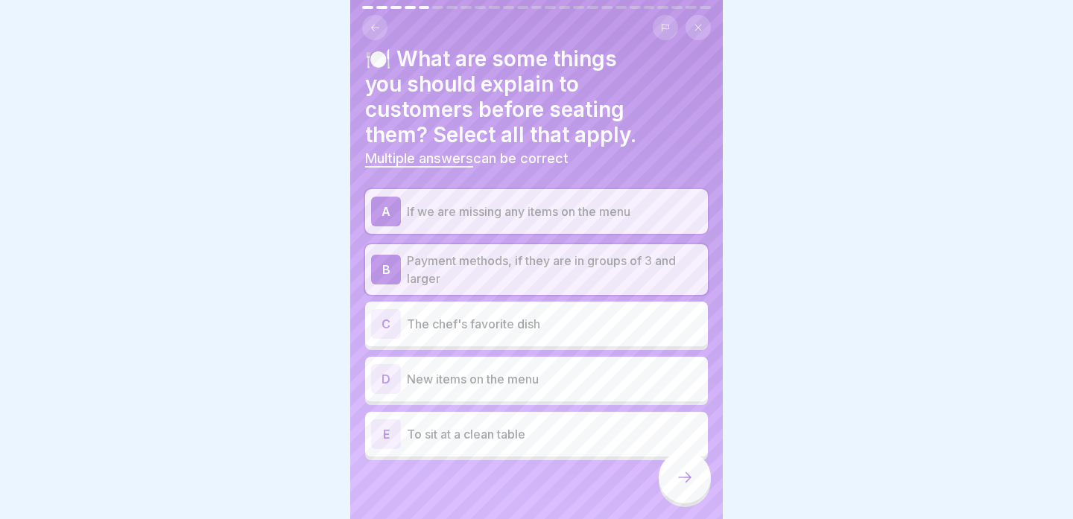
click at [616, 452] on div "E To sit at a clean table" at bounding box center [536, 434] width 343 height 45
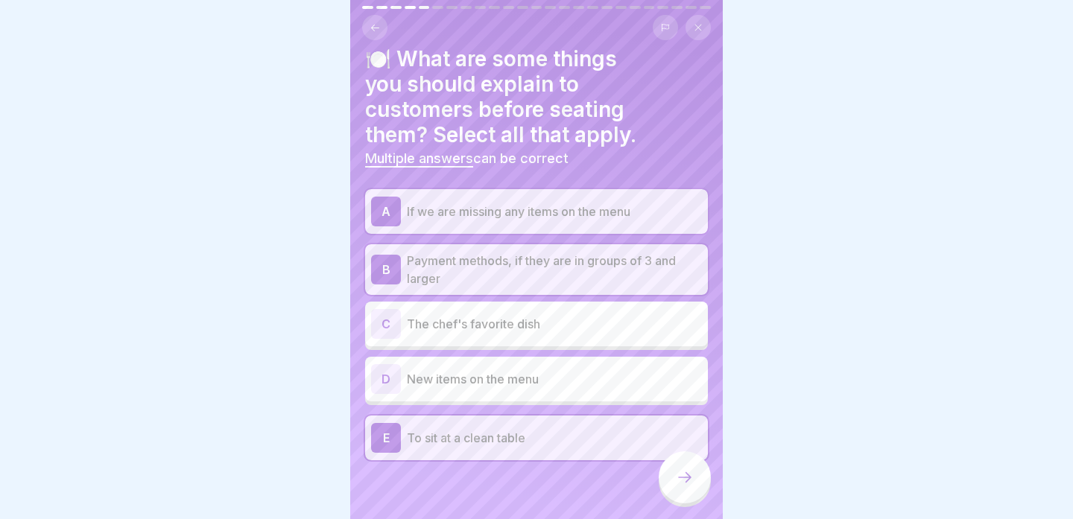
click at [668, 473] on div at bounding box center [685, 478] width 52 height 52
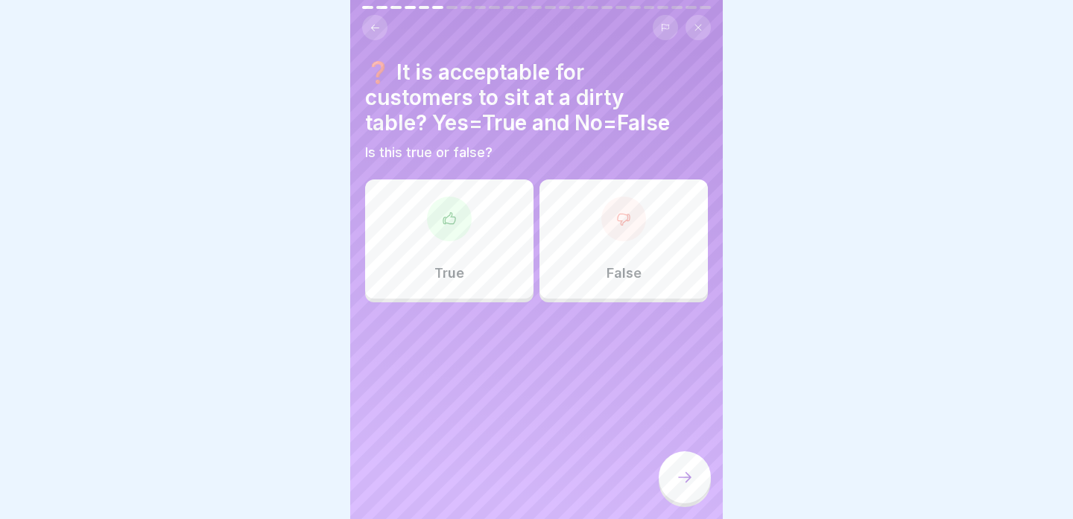
click at [586, 244] on div "False" at bounding box center [624, 239] width 168 height 119
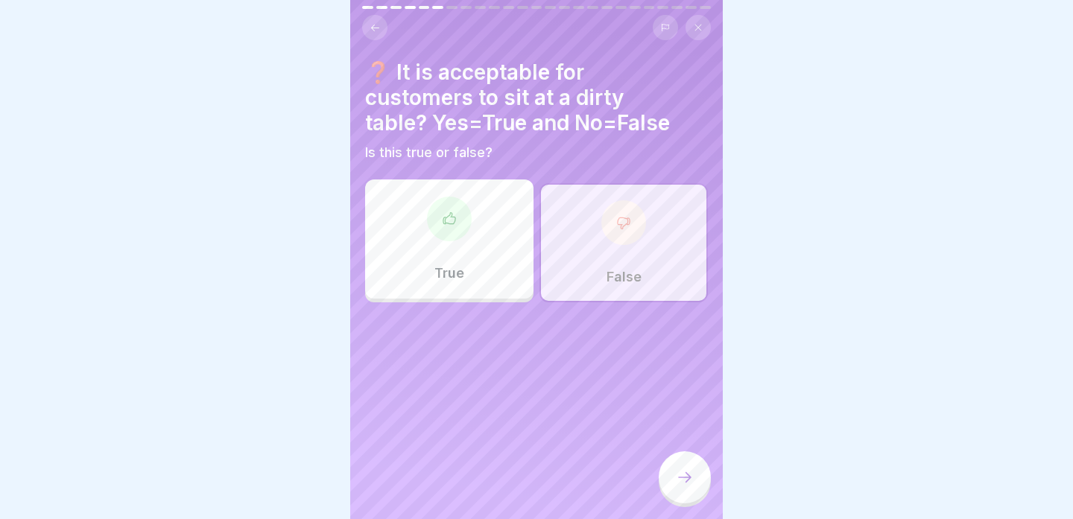
click at [681, 478] on icon at bounding box center [685, 478] width 18 height 18
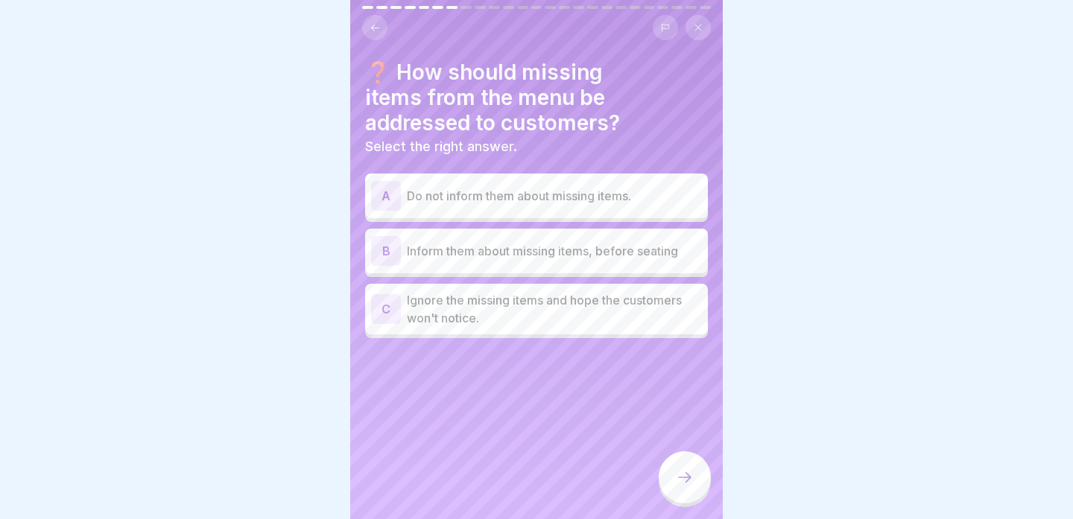
click at [676, 260] on div "B Inform them about missing items, before seating" at bounding box center [536, 251] width 331 height 30
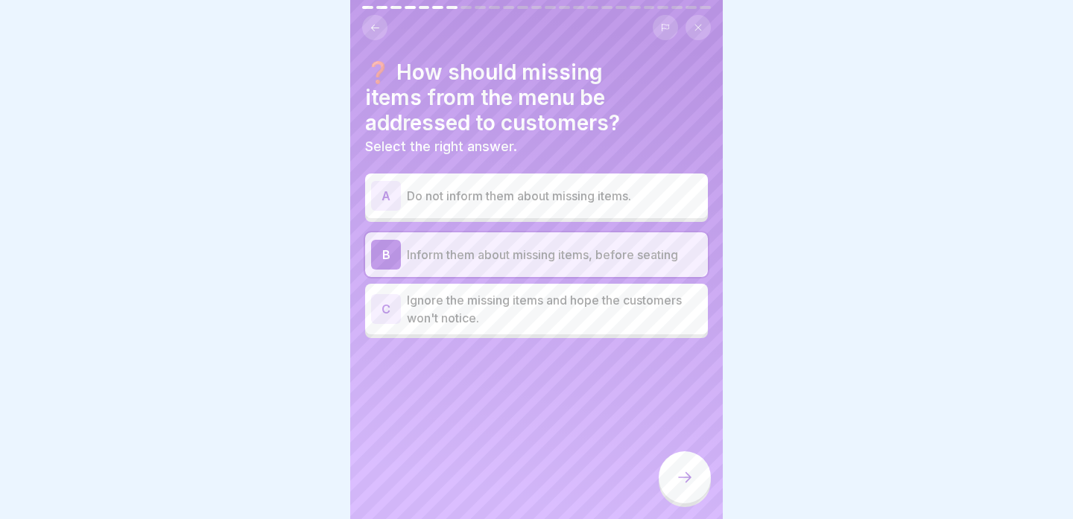
click at [683, 470] on icon at bounding box center [685, 478] width 18 height 18
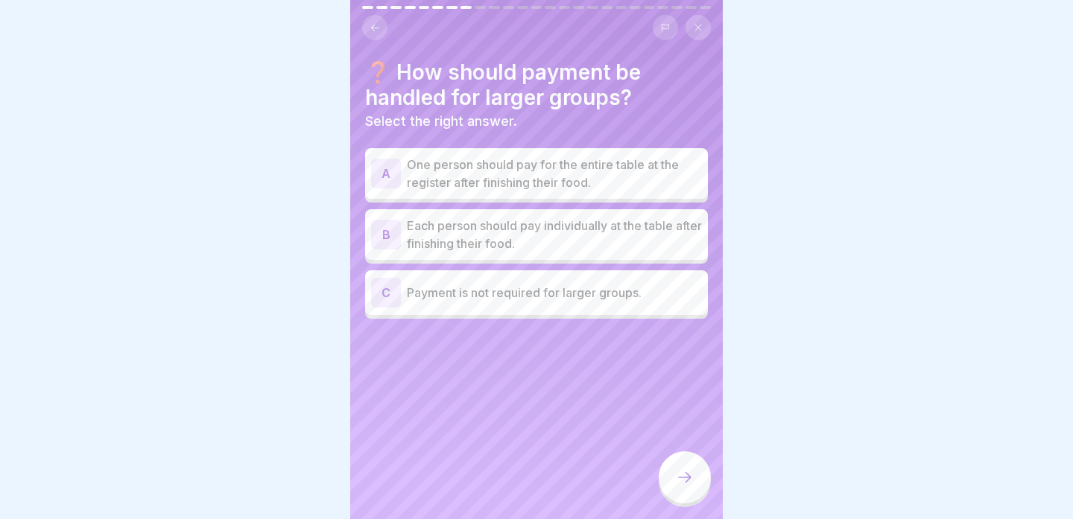
click at [702, 168] on div "A One person should pay for the entire table at the register after finishing th…" at bounding box center [536, 173] width 343 height 51
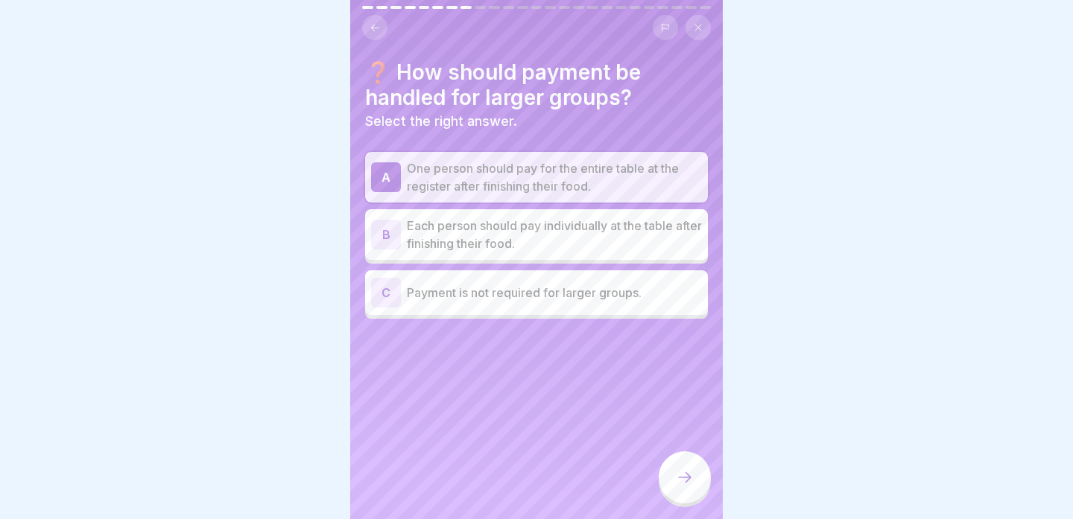
click at [688, 473] on icon at bounding box center [685, 478] width 18 height 18
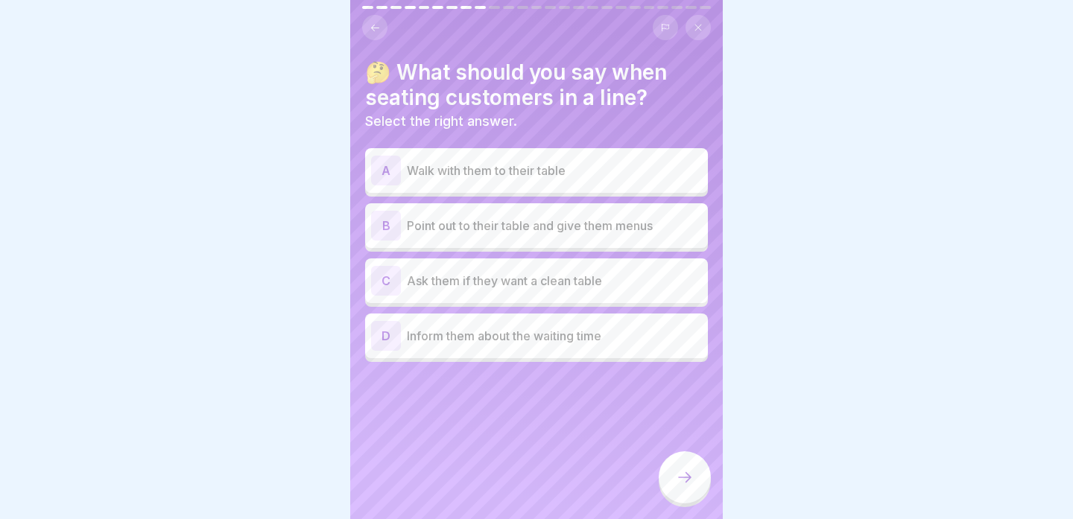
click at [654, 238] on div "B Point out to their table and give them menus" at bounding box center [536, 226] width 331 height 30
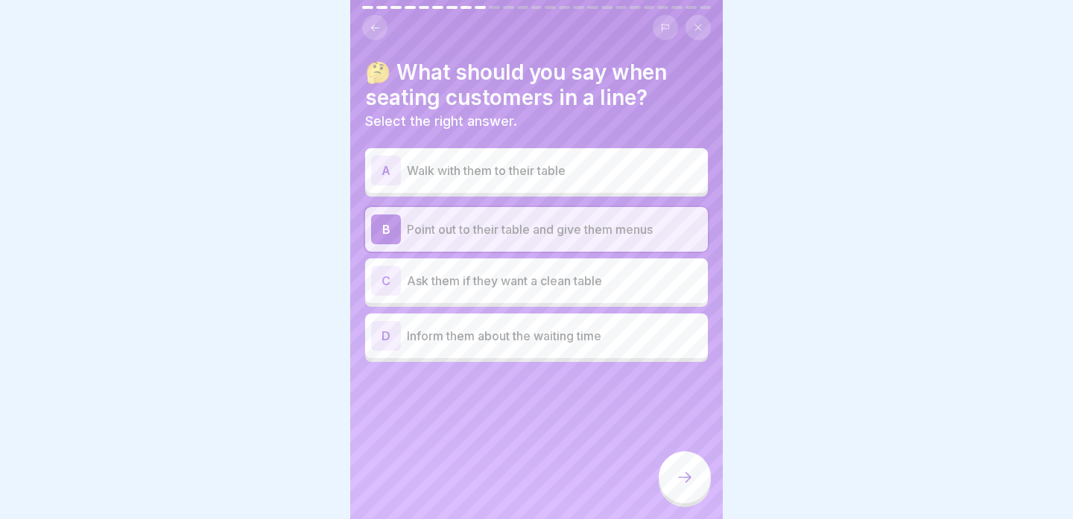
click at [654, 238] on div "B Point out to their table and give them menus" at bounding box center [536, 230] width 331 height 30
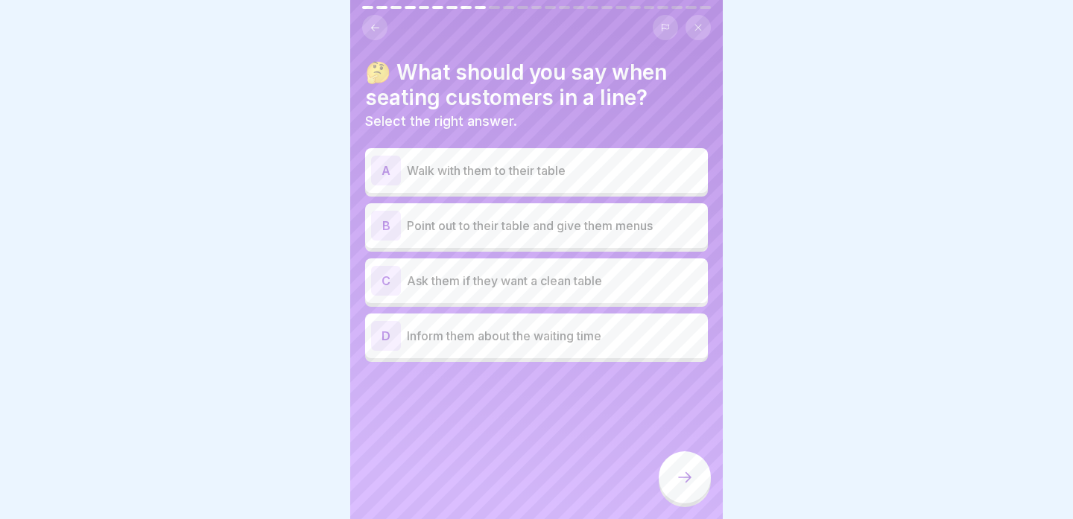
click at [654, 238] on div "B Point out to their table and give them menus" at bounding box center [536, 226] width 331 height 30
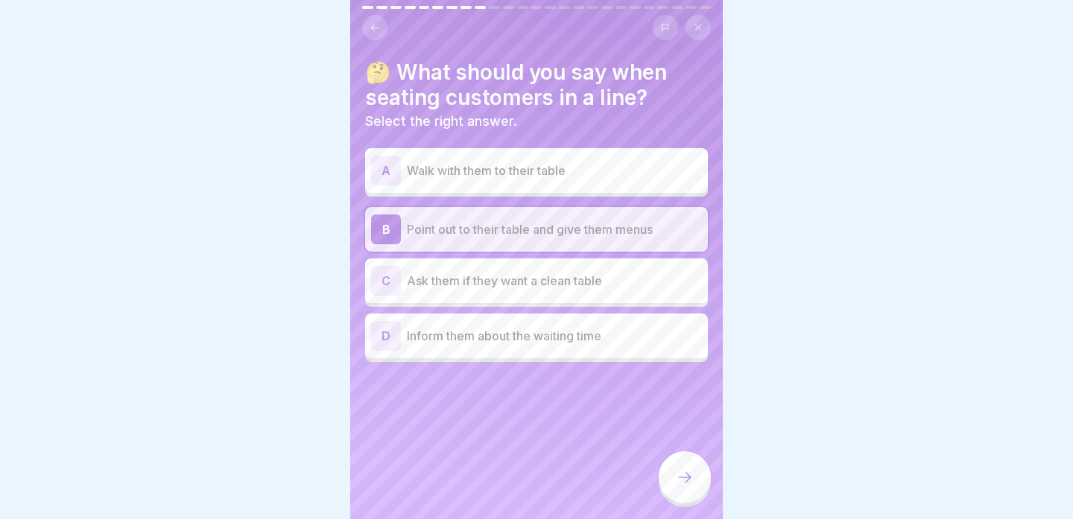
click at [612, 344] on p "Inform them about the waiting time" at bounding box center [554, 336] width 295 height 18
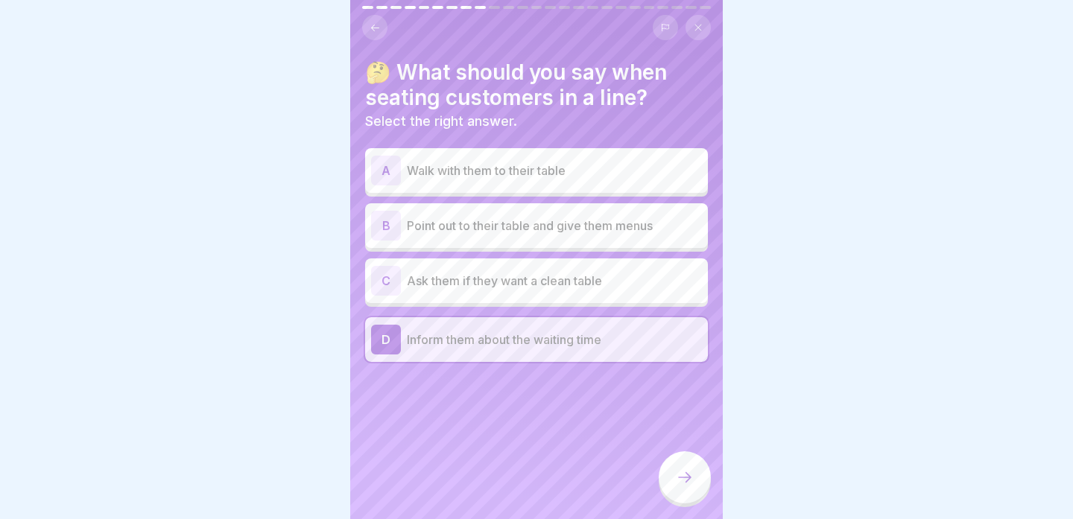
click at [680, 487] on div at bounding box center [685, 478] width 52 height 52
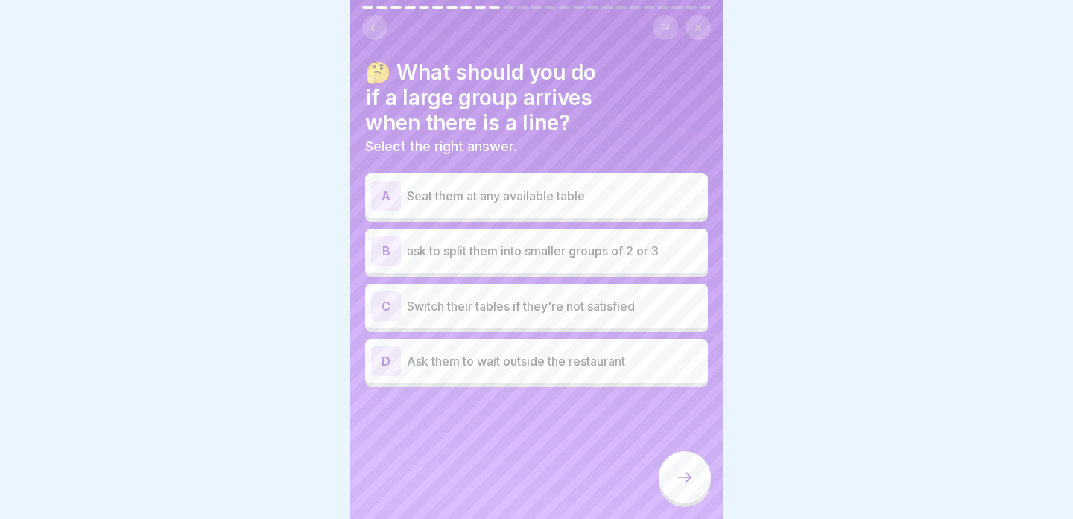
click at [674, 265] on div "B ask to split them into smaller groups of 2 or 3" at bounding box center [536, 251] width 331 height 30
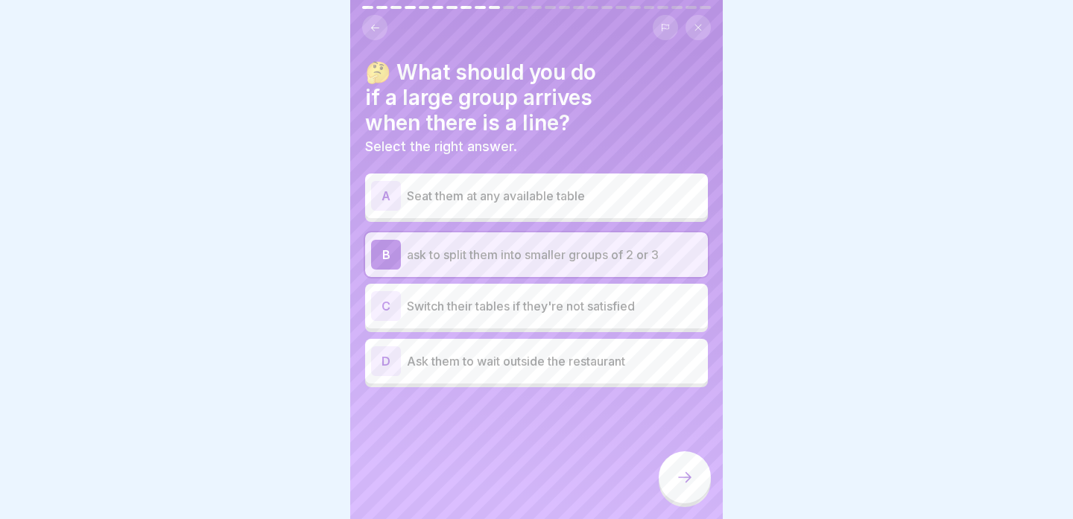
click at [682, 466] on div at bounding box center [685, 478] width 52 height 52
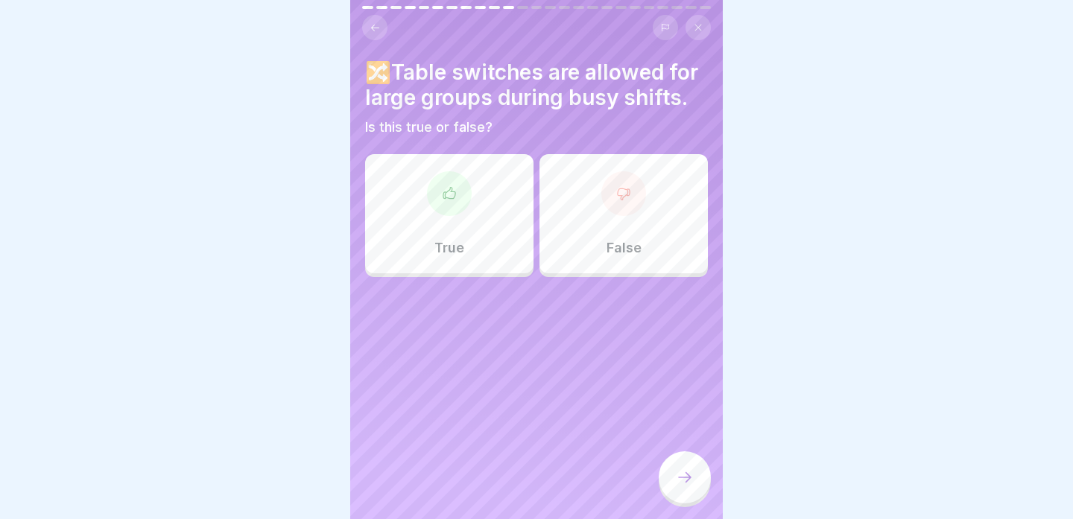
click at [562, 205] on div "False" at bounding box center [624, 213] width 168 height 119
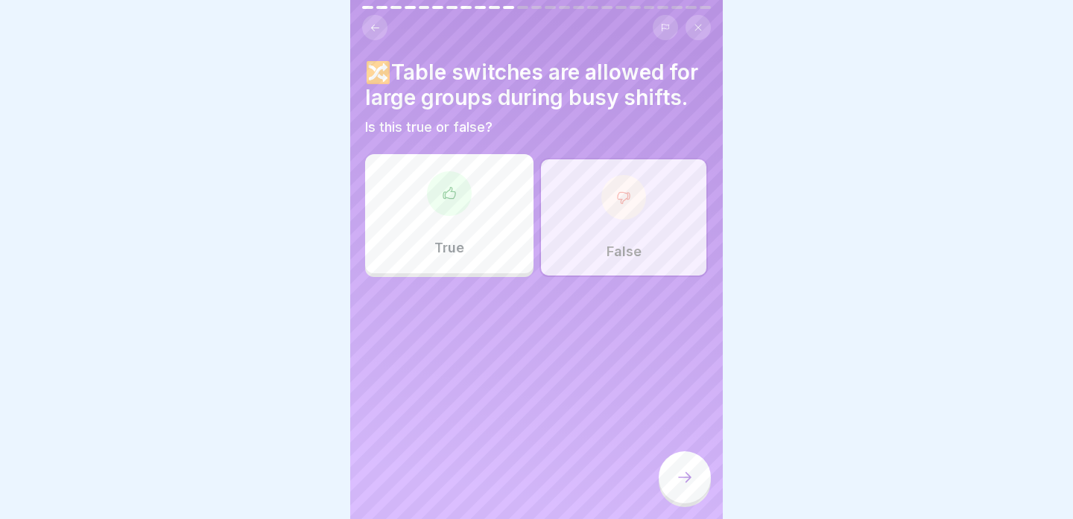
click at [669, 474] on div at bounding box center [685, 478] width 52 height 52
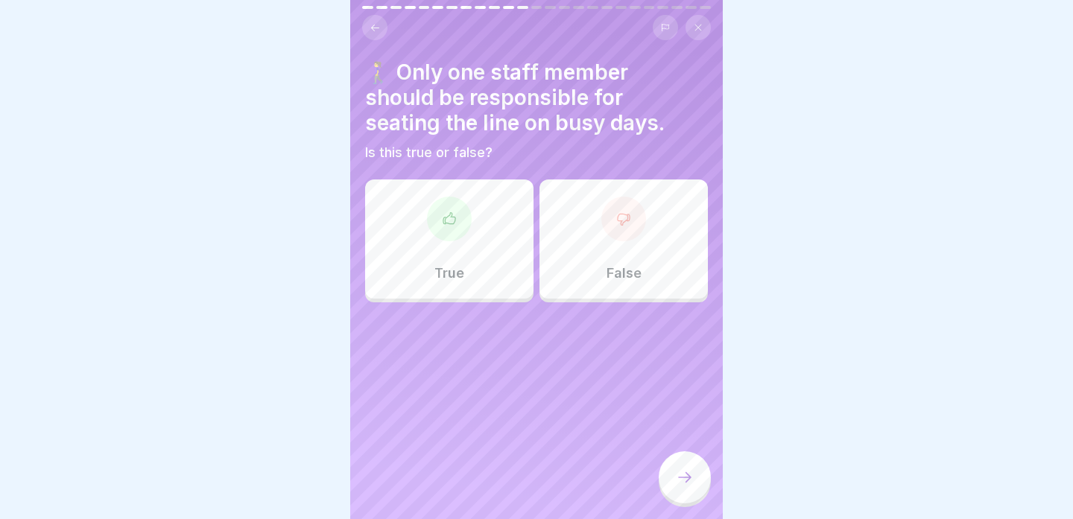
click at [452, 231] on div at bounding box center [449, 219] width 45 height 45
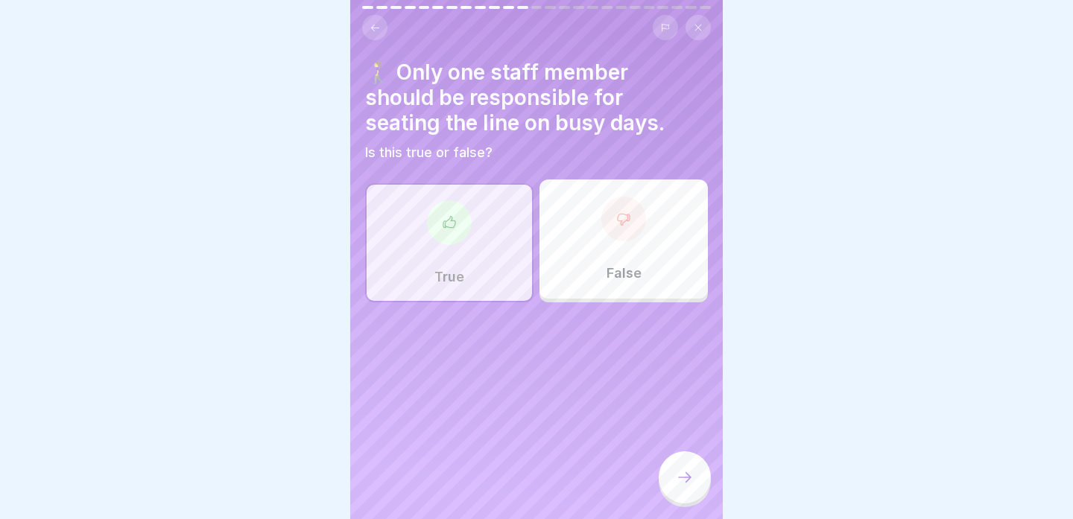
click at [680, 471] on icon at bounding box center [685, 478] width 18 height 18
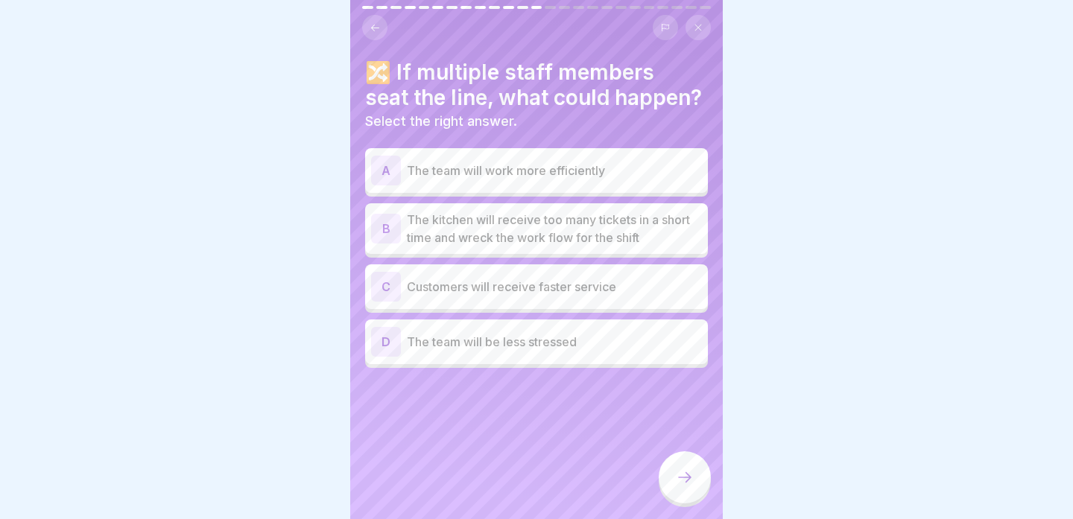
click at [475, 218] on p "The kitchen will receive too many tickets in a short time and wreck the work fl…" at bounding box center [554, 229] width 295 height 36
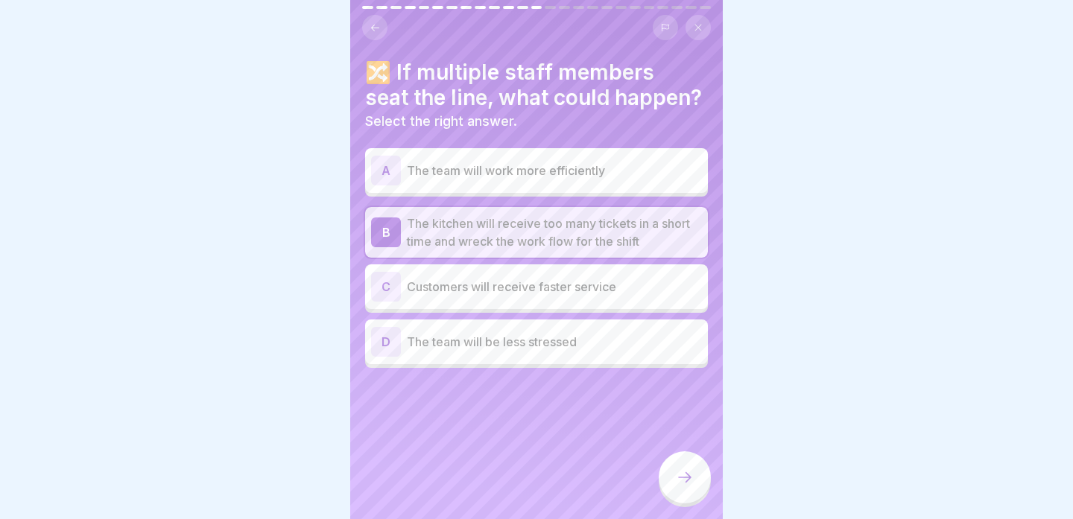
click at [669, 466] on div at bounding box center [685, 478] width 52 height 52
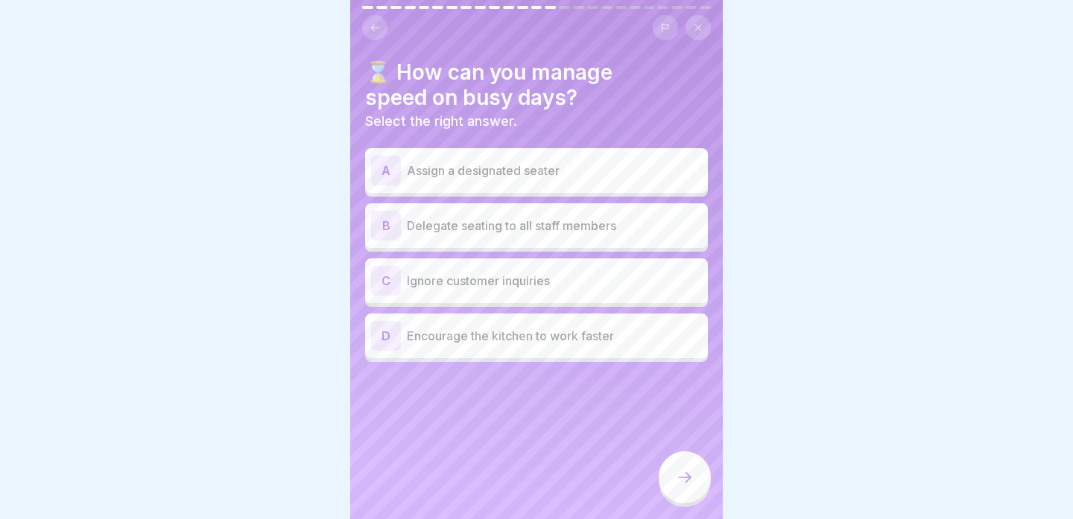
click at [650, 189] on div "A Assign a designated seater" at bounding box center [536, 170] width 343 height 45
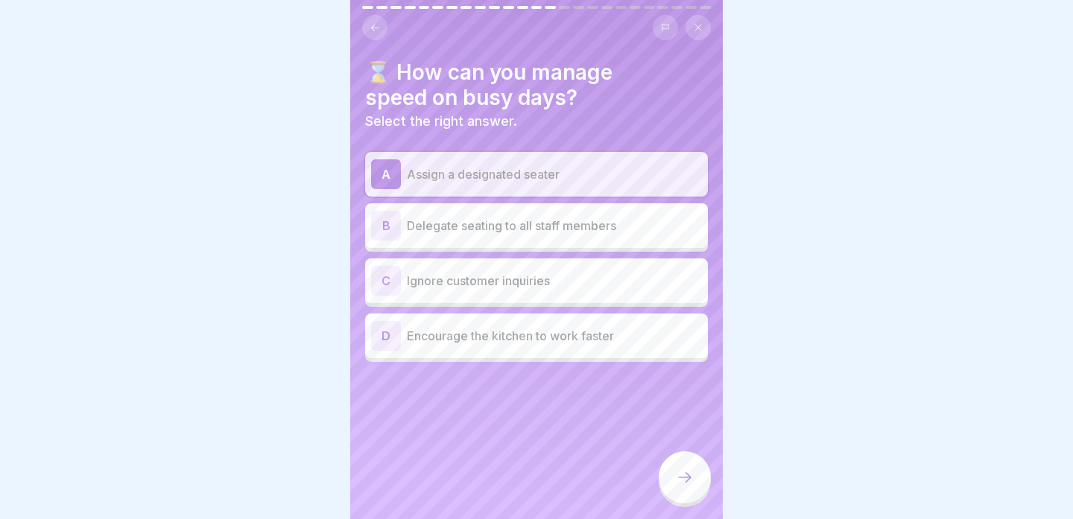
click at [676, 471] on icon at bounding box center [685, 478] width 18 height 18
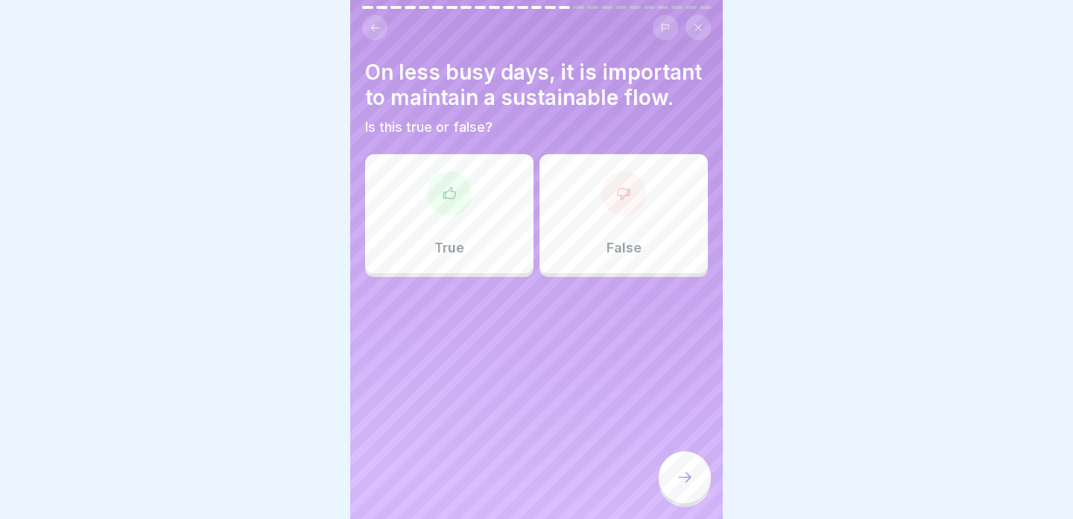
click at [466, 264] on div "True" at bounding box center [449, 213] width 168 height 119
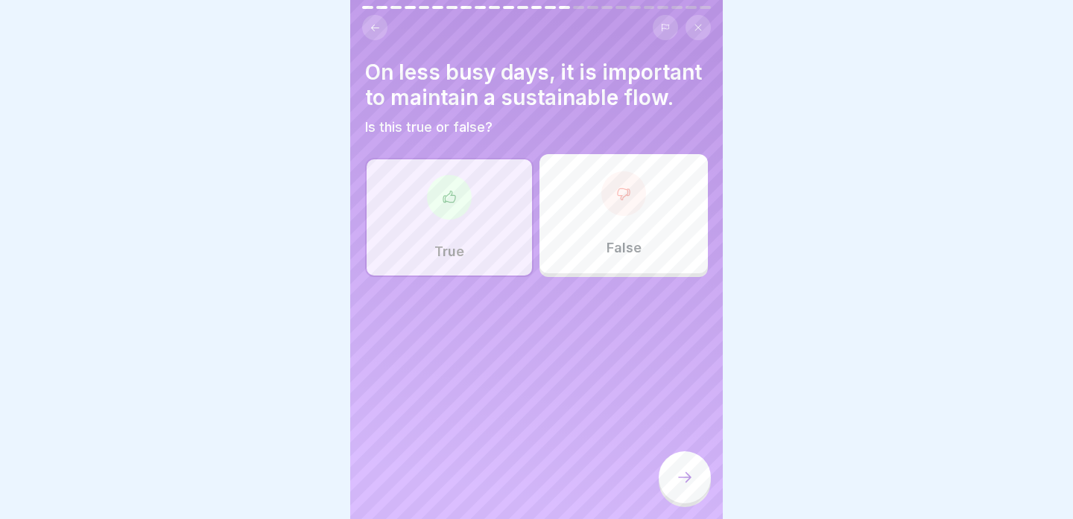
click at [668, 472] on div at bounding box center [685, 478] width 52 height 52
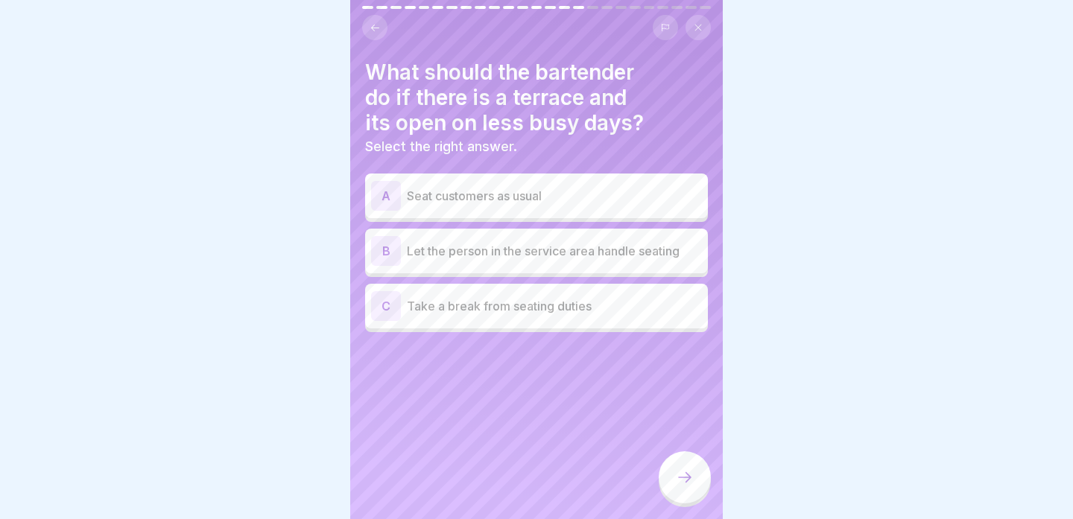
click at [619, 242] on p "Let the person in the service area handle seating" at bounding box center [554, 251] width 295 height 18
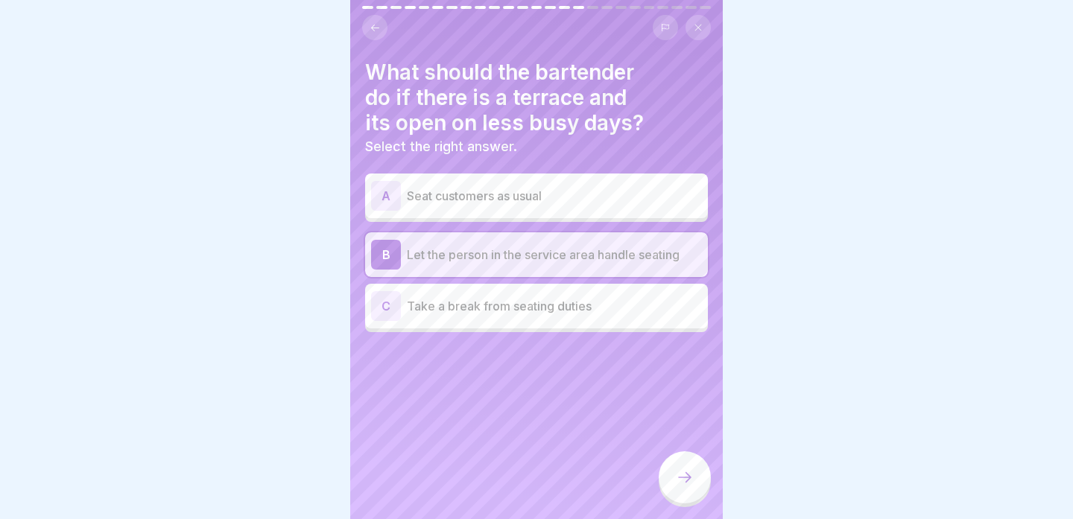
click at [669, 470] on div at bounding box center [685, 478] width 52 height 52
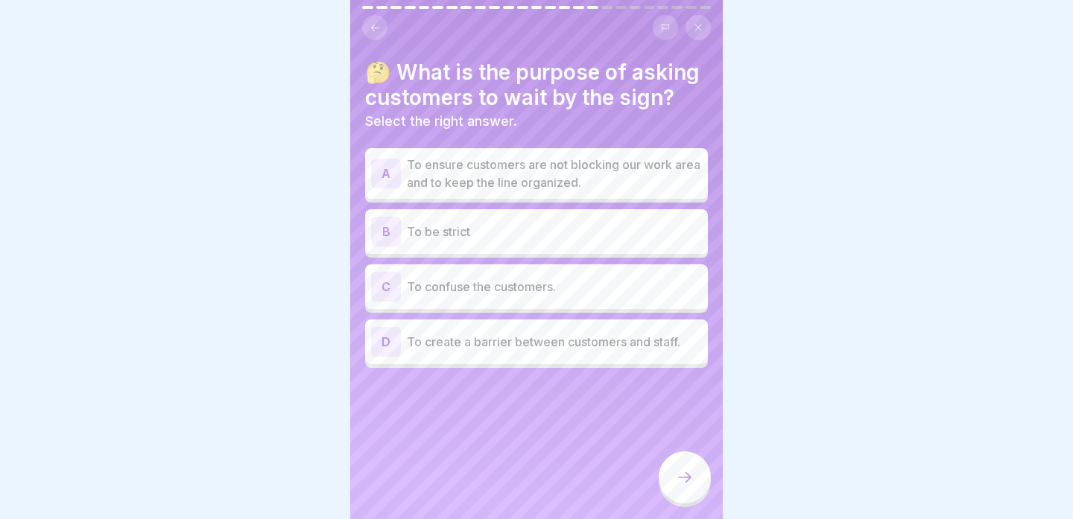
click at [681, 196] on div "A To ensure customers are not blocking our work area and to keep the line organ…" at bounding box center [536, 173] width 343 height 51
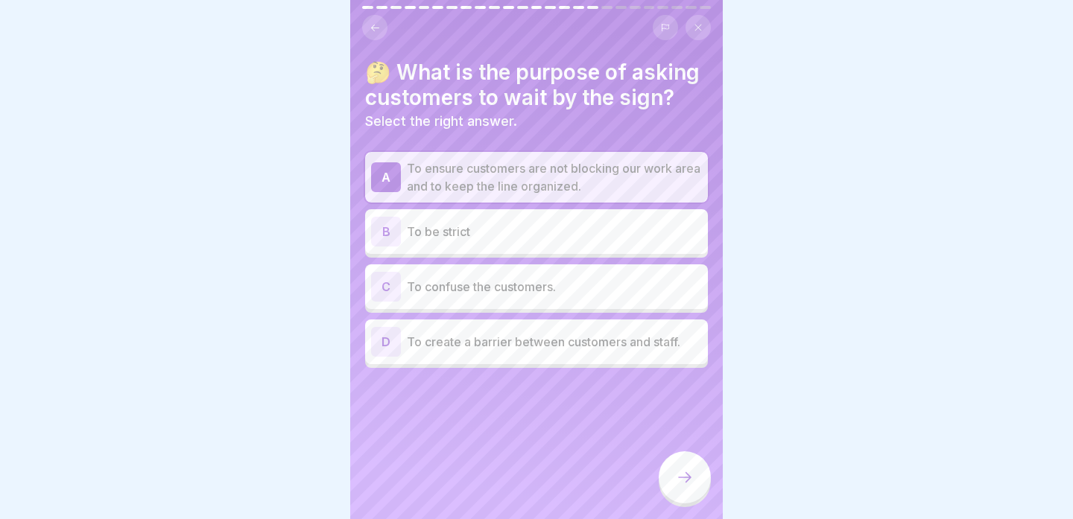
click at [682, 458] on div at bounding box center [685, 478] width 52 height 52
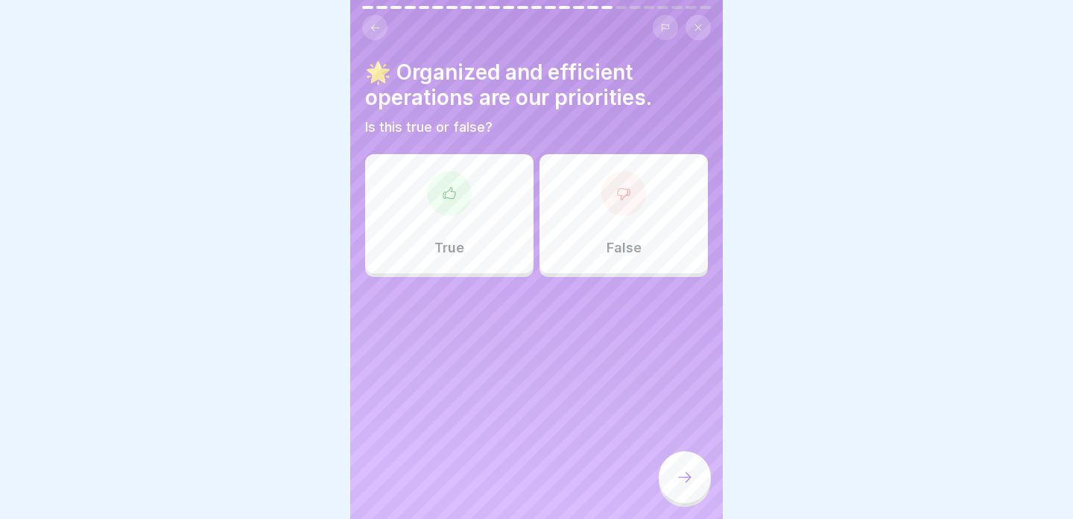
click at [487, 258] on div "True" at bounding box center [449, 213] width 168 height 119
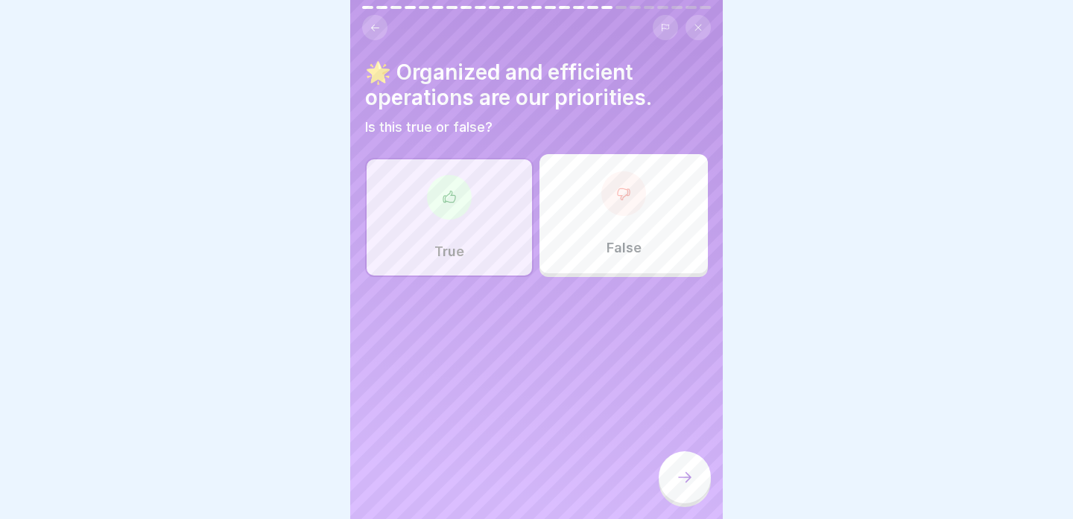
click at [680, 497] on div at bounding box center [685, 478] width 52 height 52
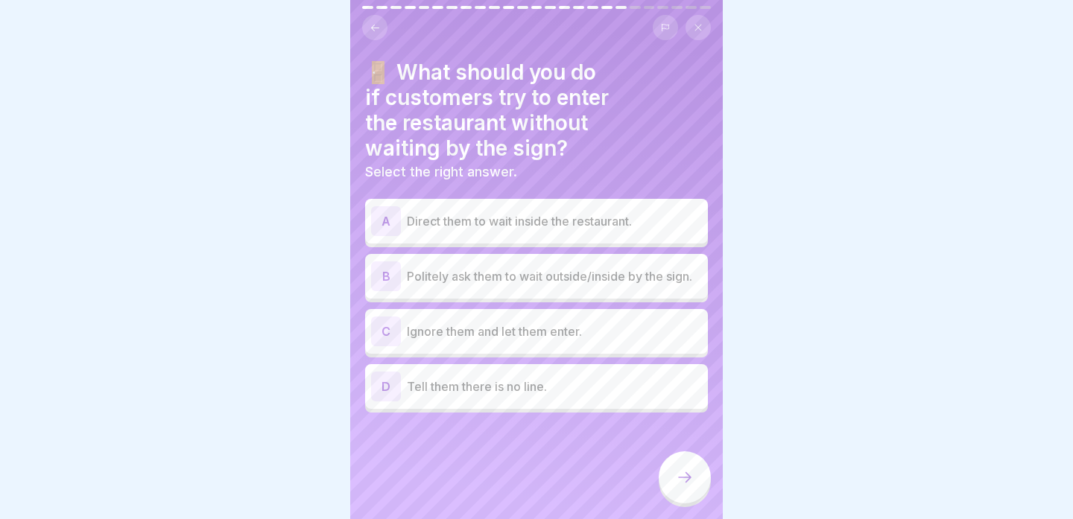
click at [636, 274] on p "Politely ask them to wait outside/inside by the sign." at bounding box center [554, 277] width 295 height 18
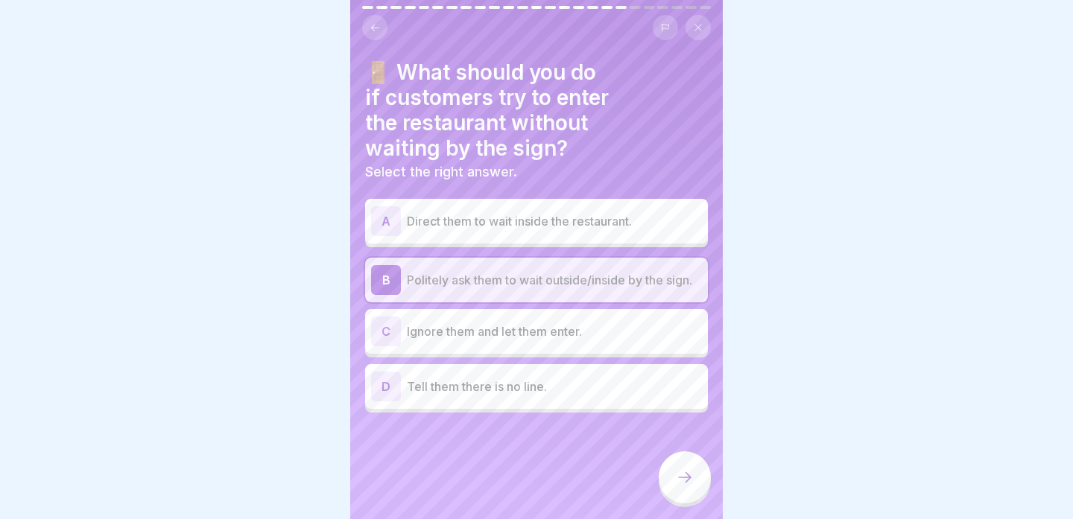
click at [674, 469] on div at bounding box center [685, 478] width 52 height 52
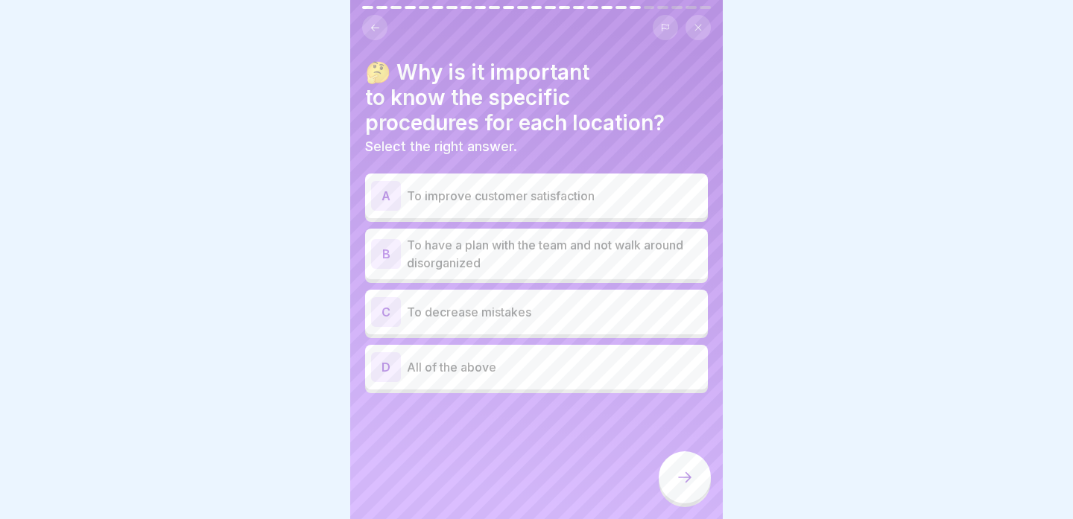
click at [625, 191] on p "To improve customer satisfaction" at bounding box center [554, 196] width 295 height 18
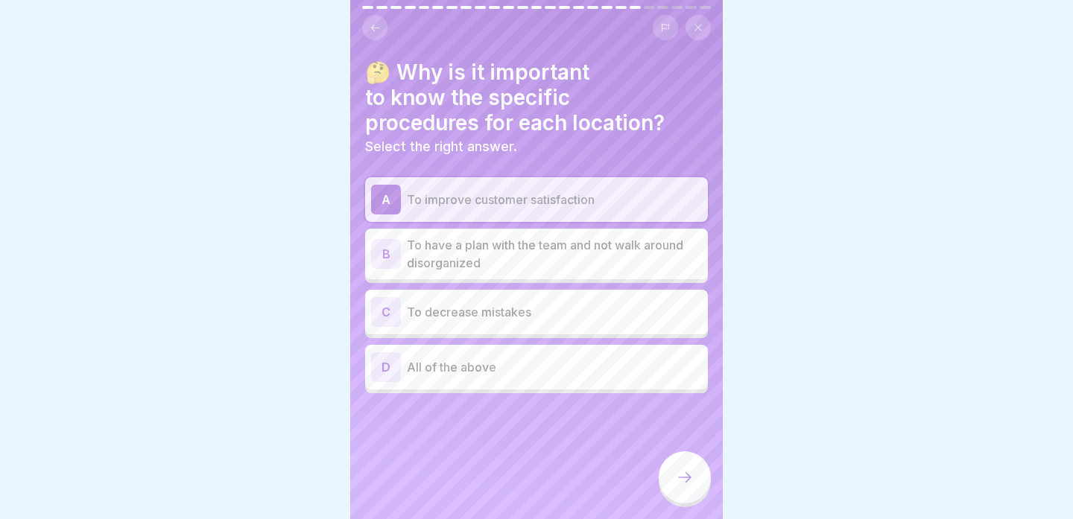
click at [669, 464] on div at bounding box center [685, 478] width 52 height 52
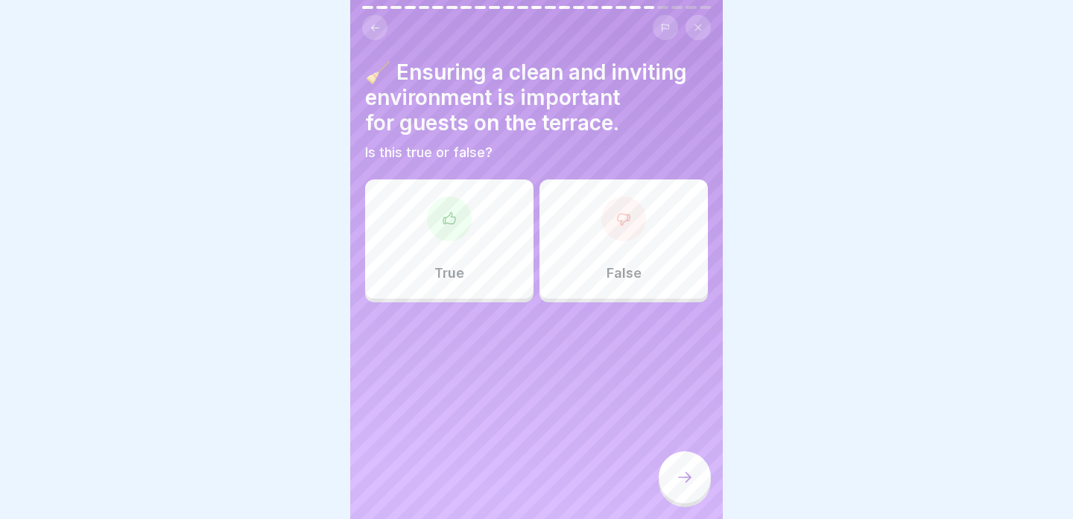
click at [512, 200] on div "True" at bounding box center [449, 239] width 168 height 119
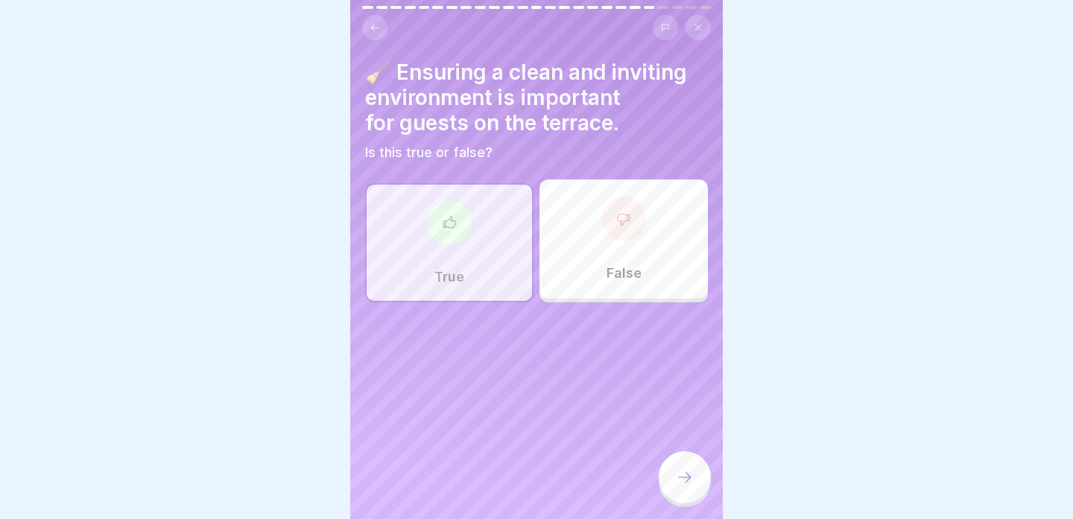
click at [677, 478] on icon at bounding box center [685, 478] width 18 height 18
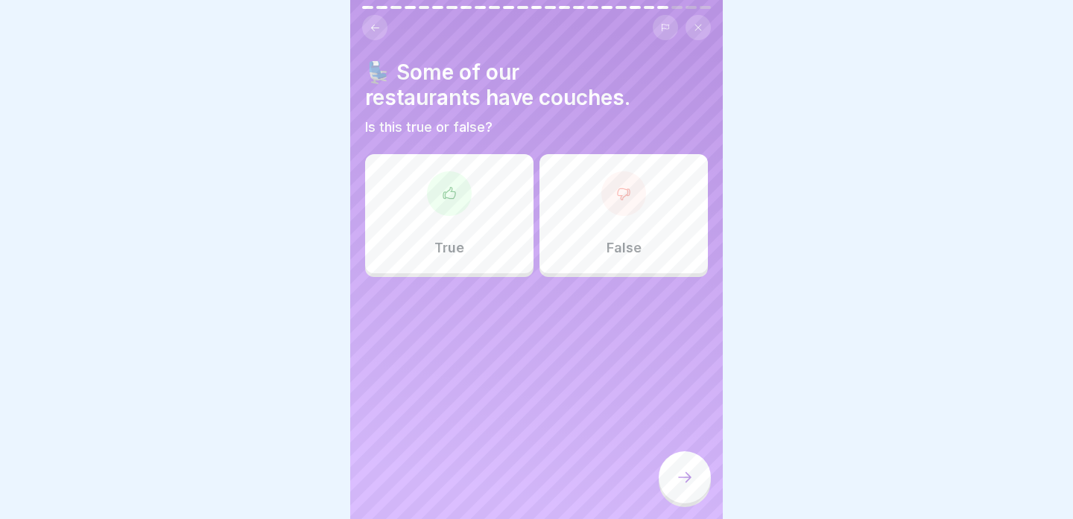
click at [491, 260] on div "True" at bounding box center [449, 213] width 168 height 119
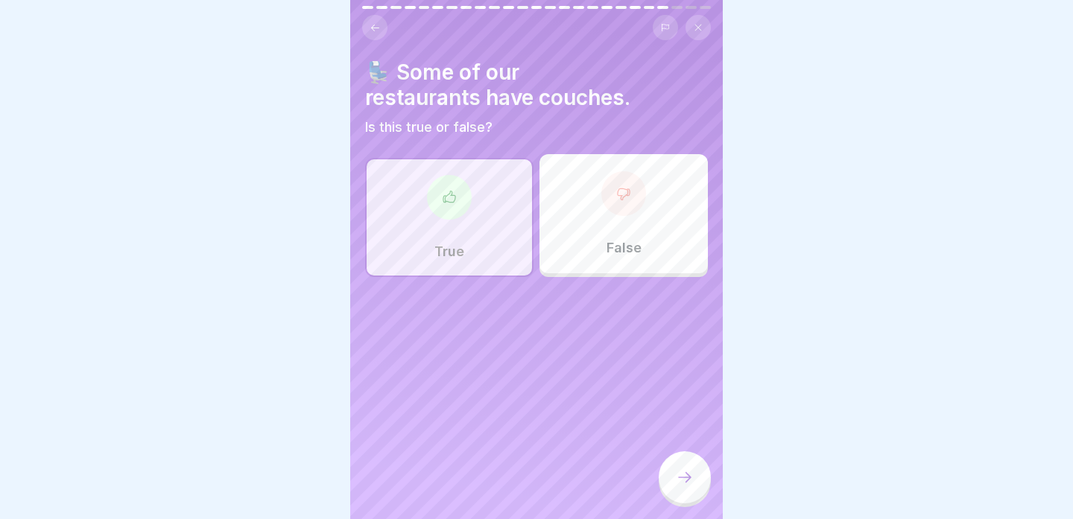
click at [686, 482] on icon at bounding box center [685, 478] width 18 height 18
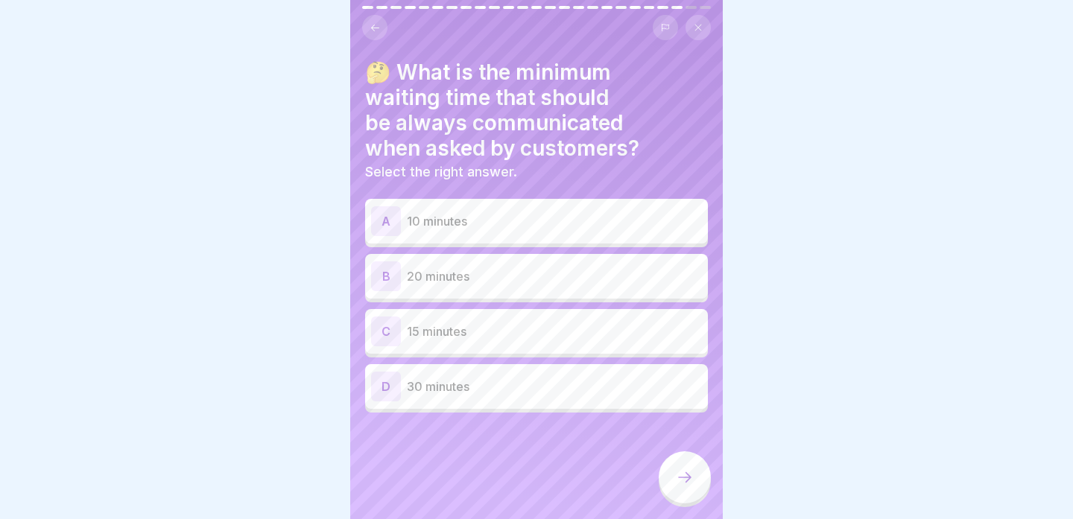
click at [552, 330] on p "15 minutes" at bounding box center [554, 332] width 295 height 18
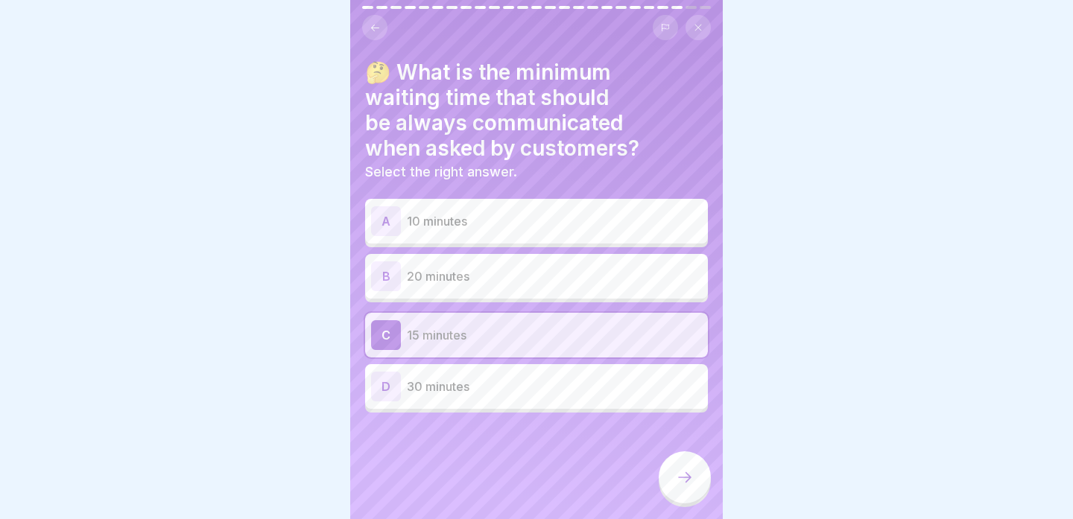
click at [672, 485] on div at bounding box center [685, 478] width 52 height 52
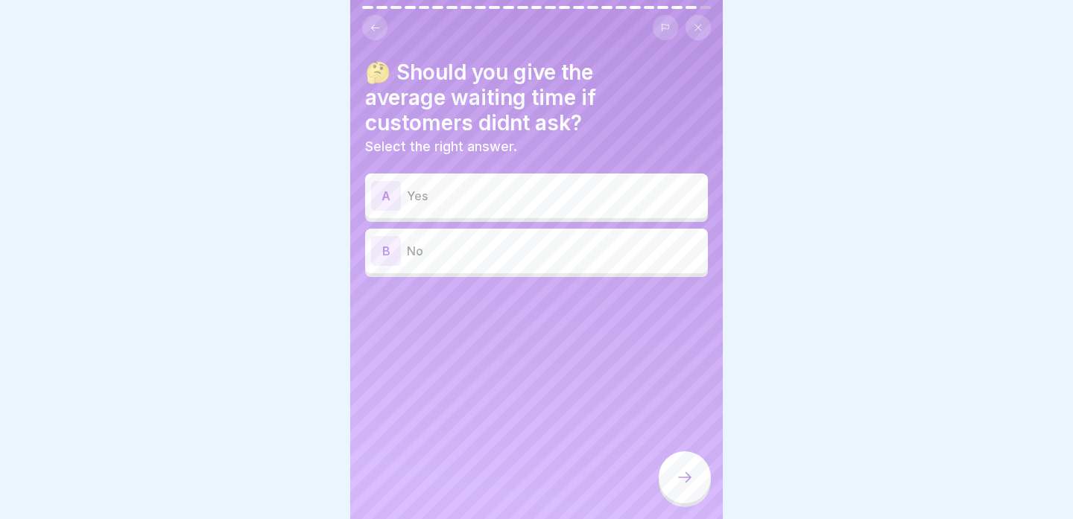
click at [618, 242] on p "No" at bounding box center [554, 251] width 295 height 18
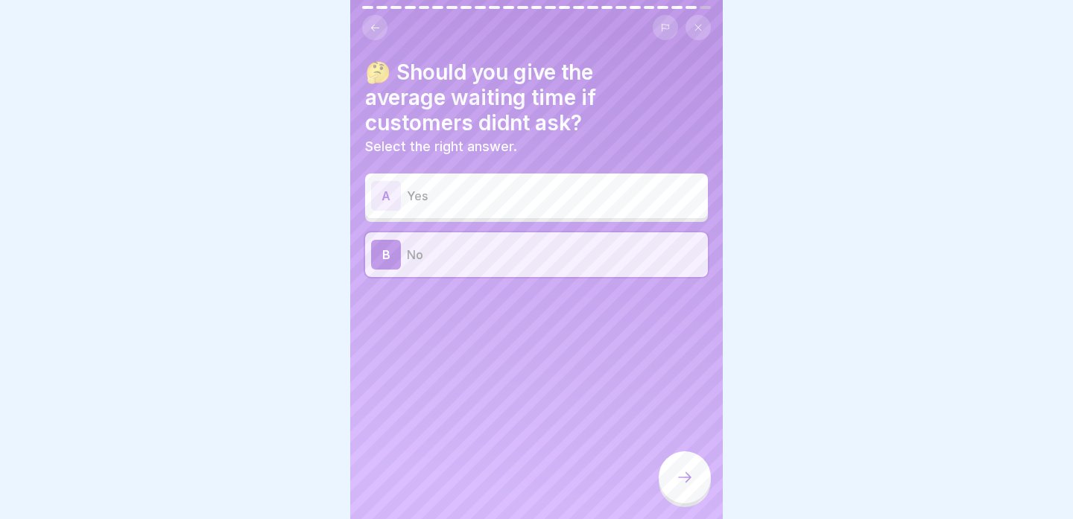
click at [666, 466] on div at bounding box center [685, 478] width 52 height 52
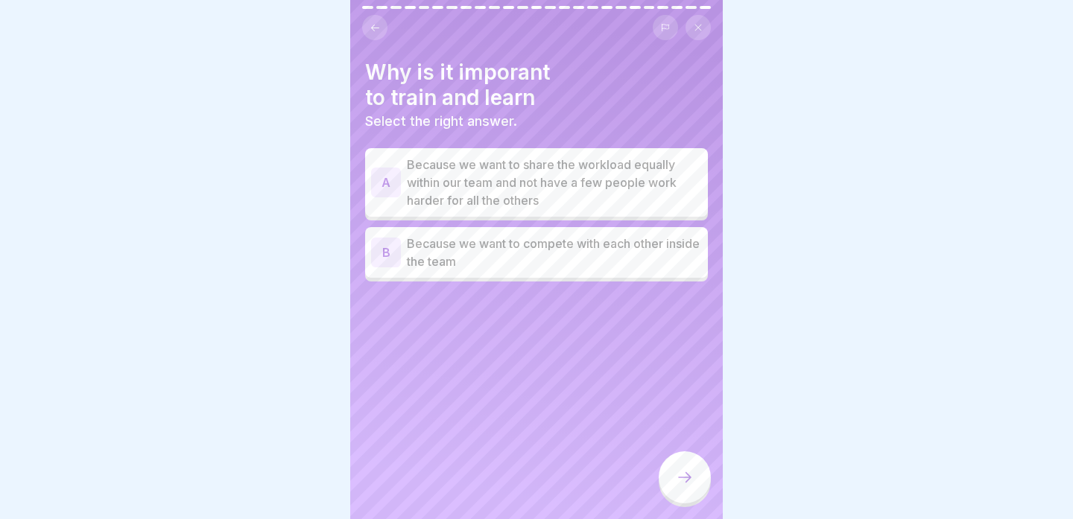
click at [657, 170] on p "Because we want to share the workload equally within our team and not have a fe…" at bounding box center [554, 183] width 295 height 54
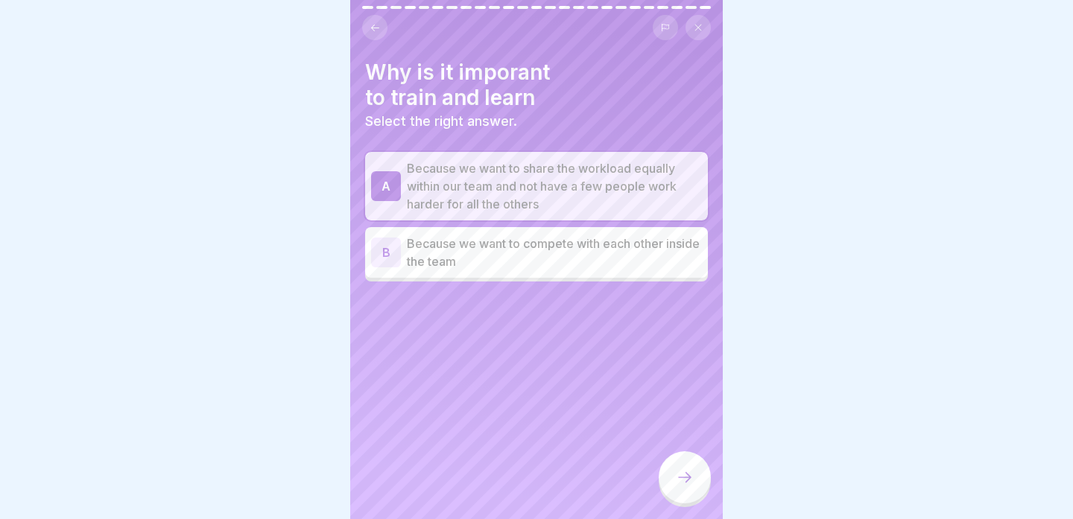
click at [664, 466] on div at bounding box center [685, 478] width 52 height 52
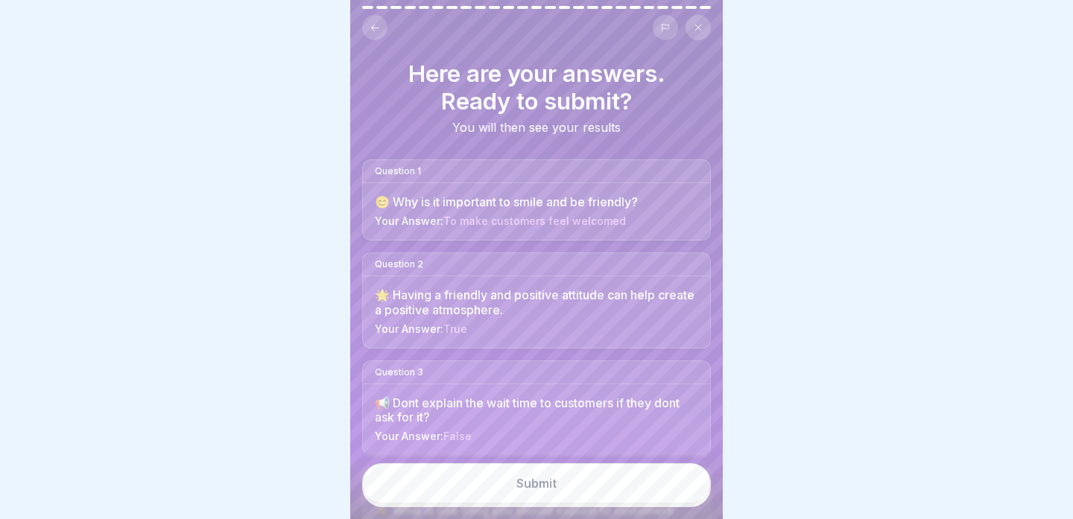
click at [624, 472] on button "Submit" at bounding box center [536, 484] width 349 height 40
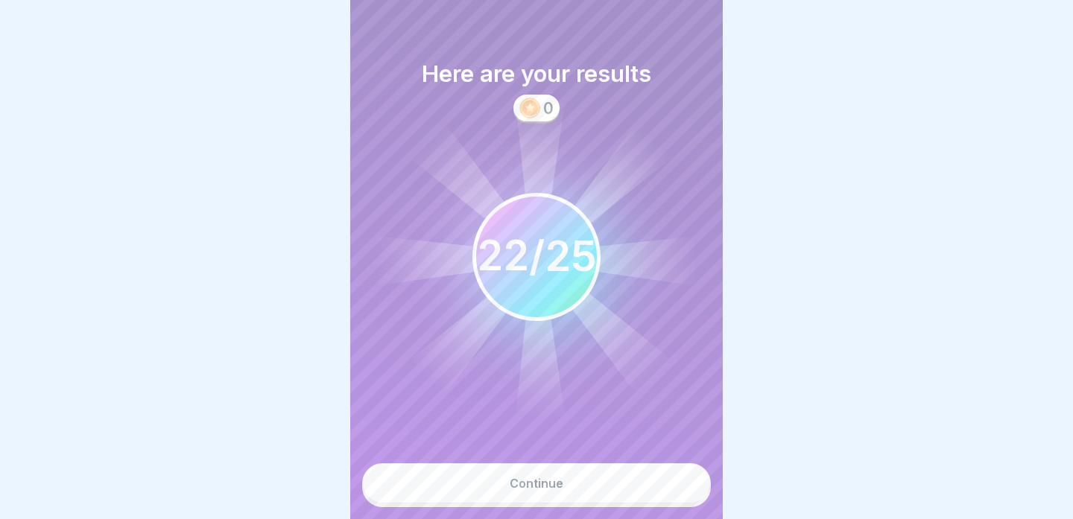
click at [567, 484] on button "Continue" at bounding box center [536, 484] width 349 height 40
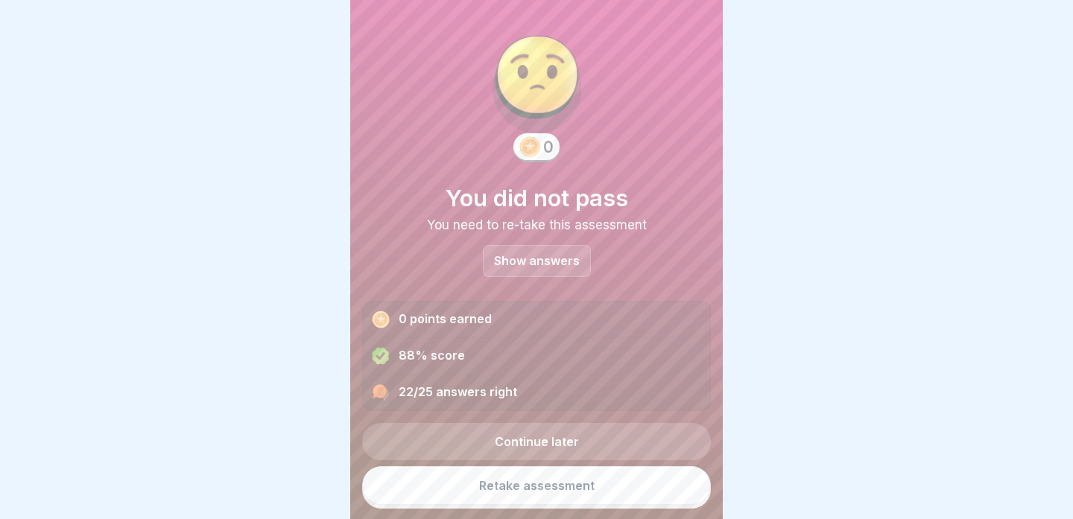
click at [568, 271] on div "Show answers" at bounding box center [537, 261] width 108 height 32
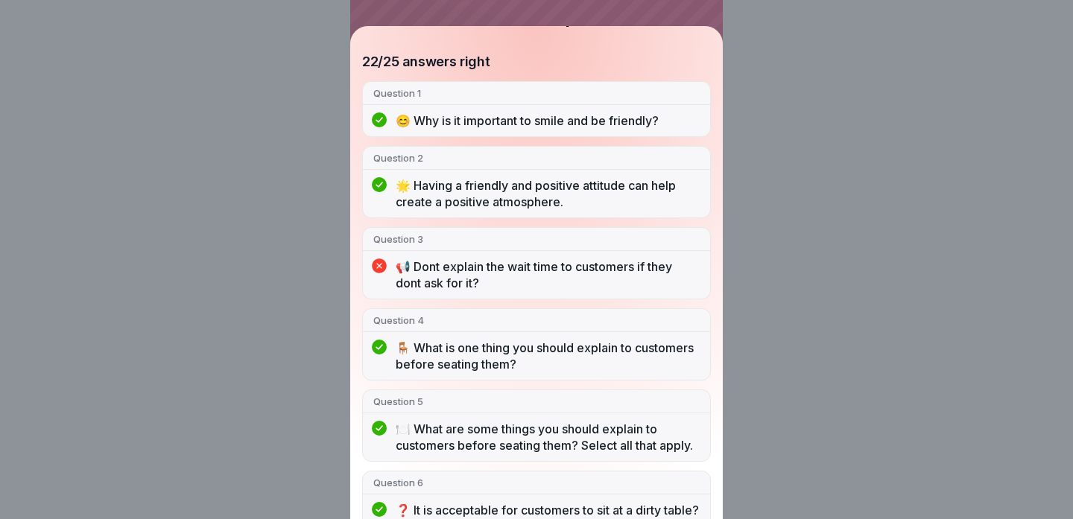
scroll to position [119, 0]
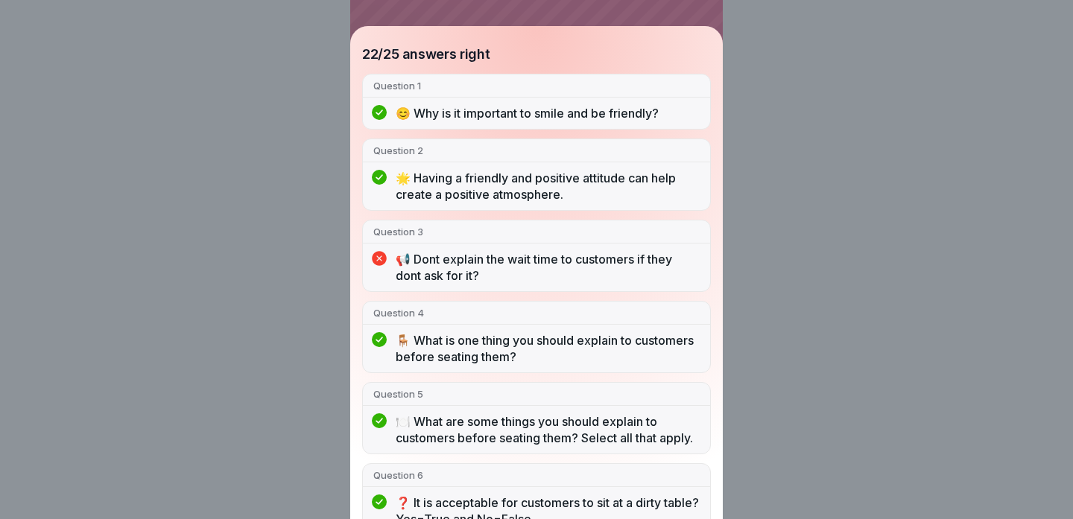
click at [414, 282] on p "📢 Dont explain the wait time to customers if they dont ask for it?" at bounding box center [548, 267] width 304 height 33
click at [380, 257] on icon at bounding box center [379, 258] width 15 height 15
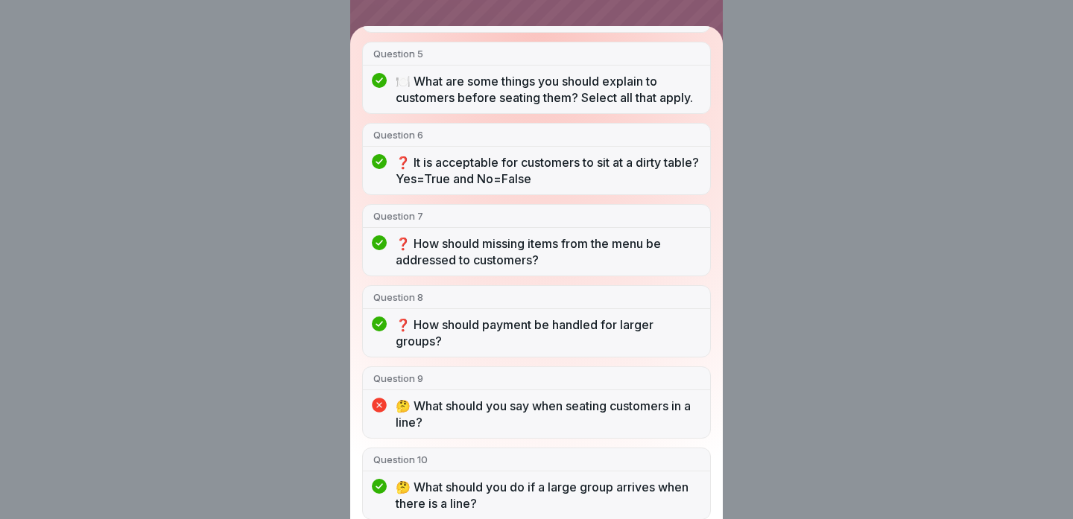
scroll to position [0, 0]
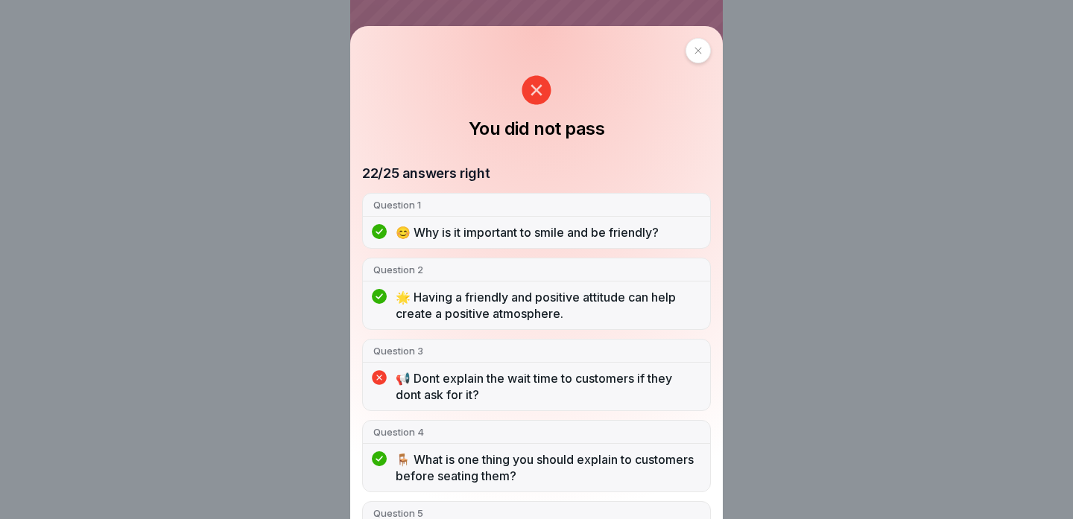
click at [704, 45] on div at bounding box center [698, 50] width 25 height 25
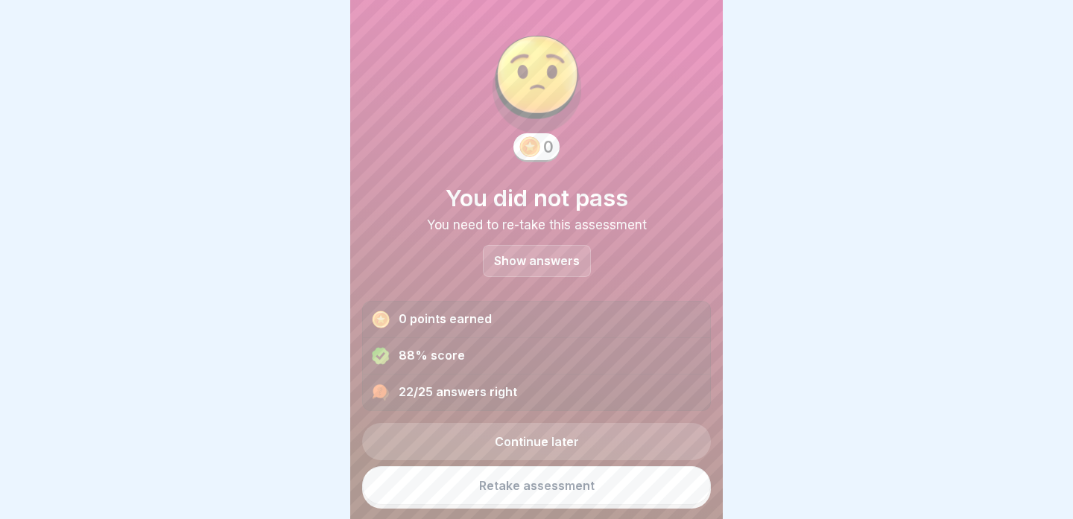
click at [513, 435] on link "Continue later" at bounding box center [536, 441] width 349 height 37
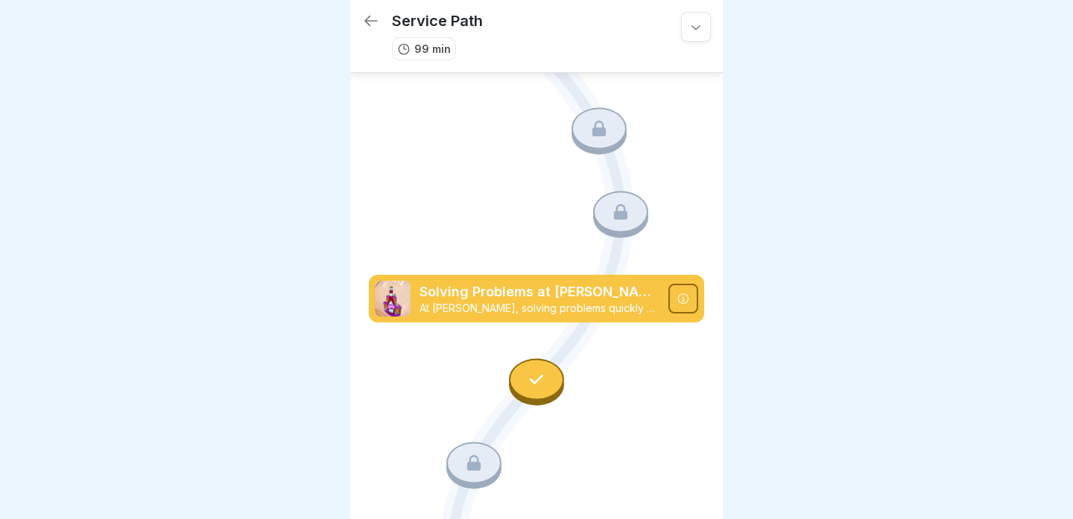
scroll to position [3595, 0]
